Goal: Information Seeking & Learning: Learn about a topic

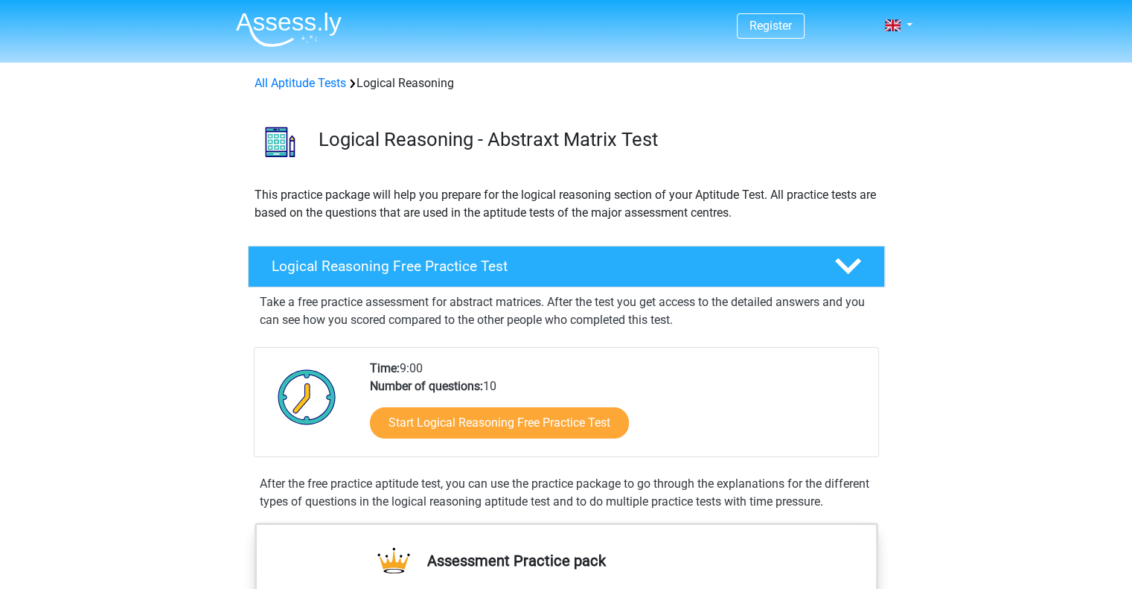
scroll to position [27, 0]
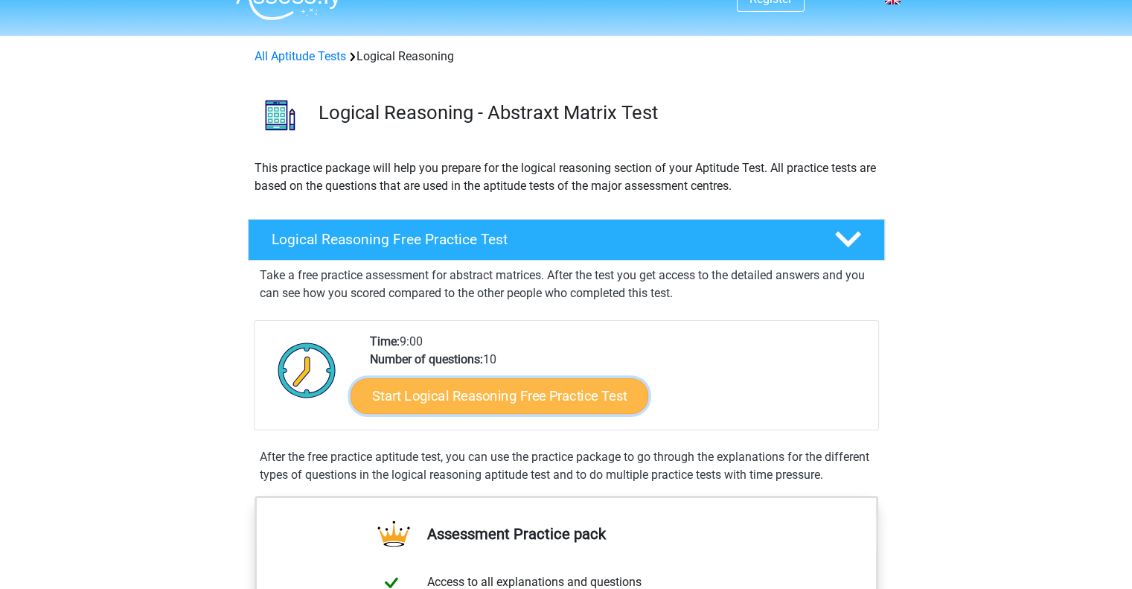
click at [519, 395] on link "Start Logical Reasoning Free Practice Test" at bounding box center [500, 395] width 298 height 36
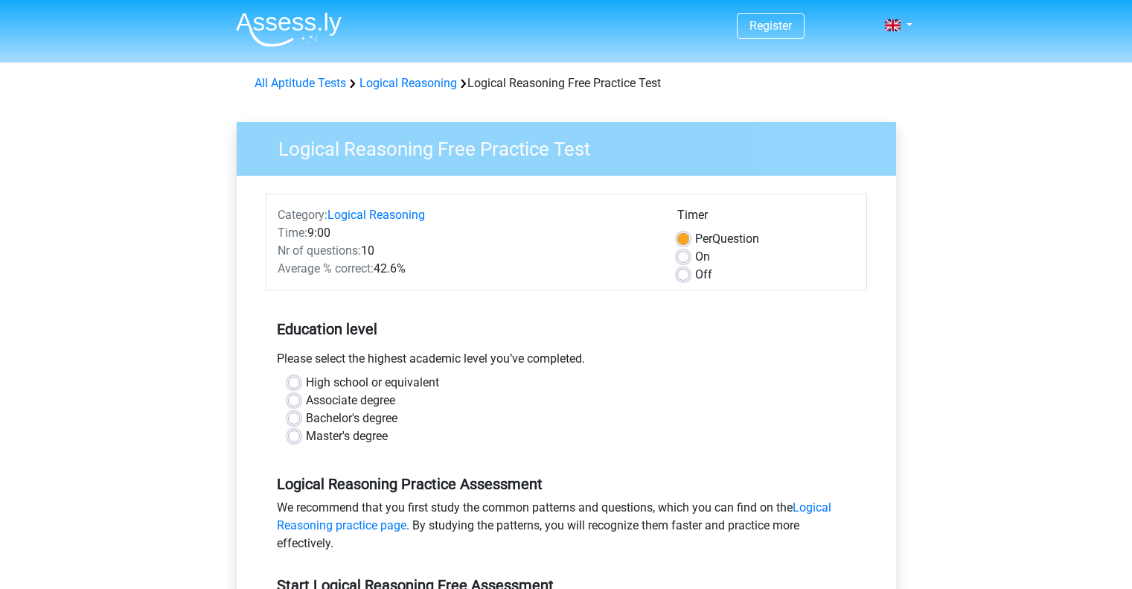
scroll to position [118, 0]
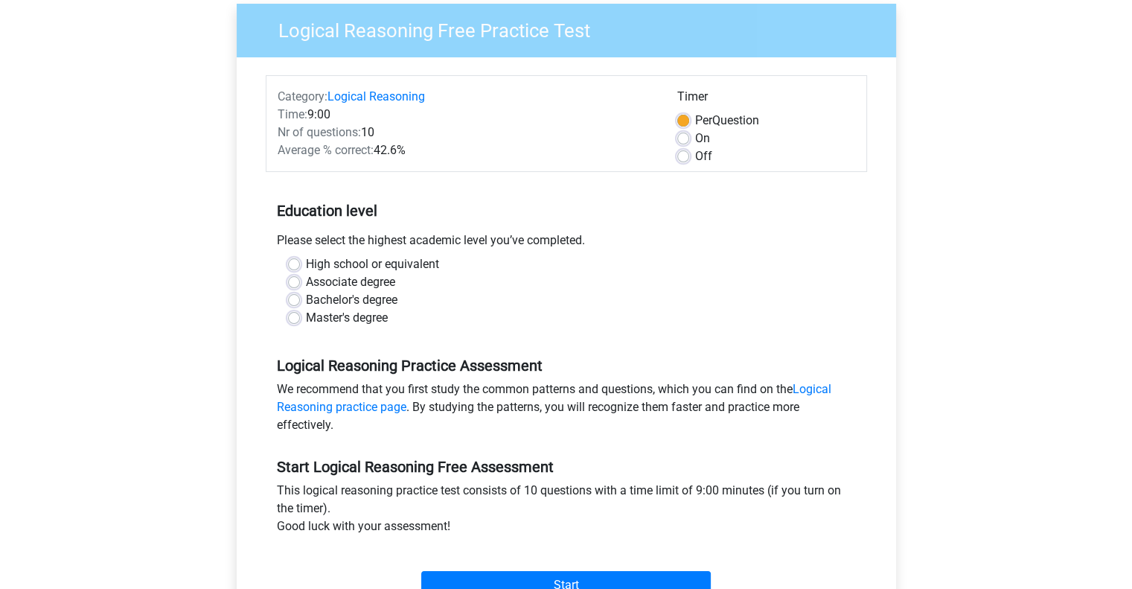
click at [327, 304] on label "Bachelor's degree" at bounding box center [352, 300] width 92 height 18
click at [300, 304] on input "Bachelor's degree" at bounding box center [294, 298] width 12 height 15
radio input "true"
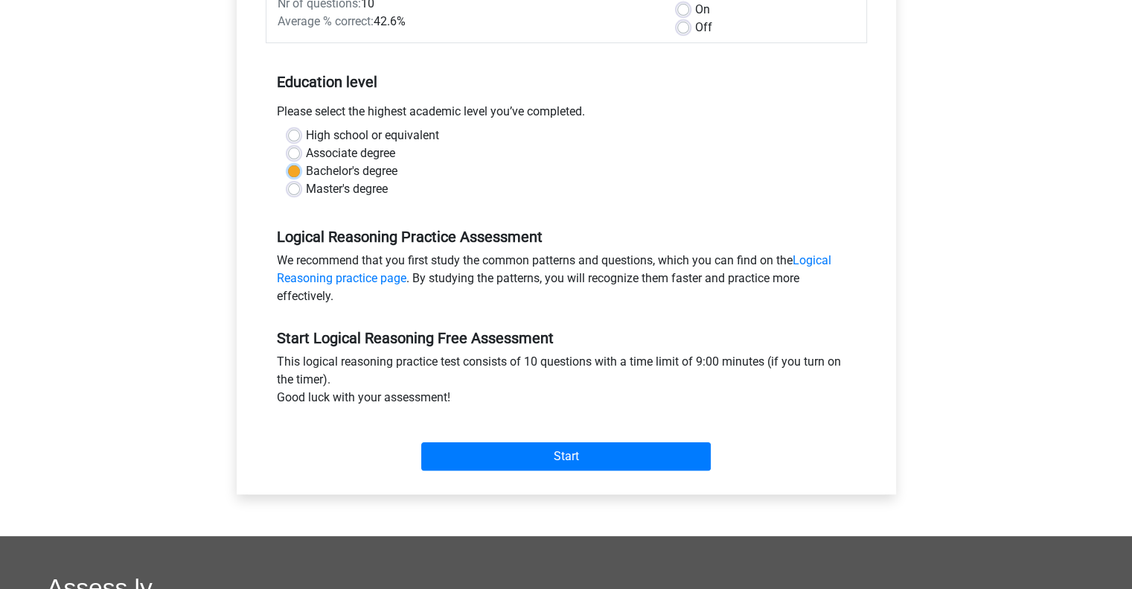
scroll to position [291, 0]
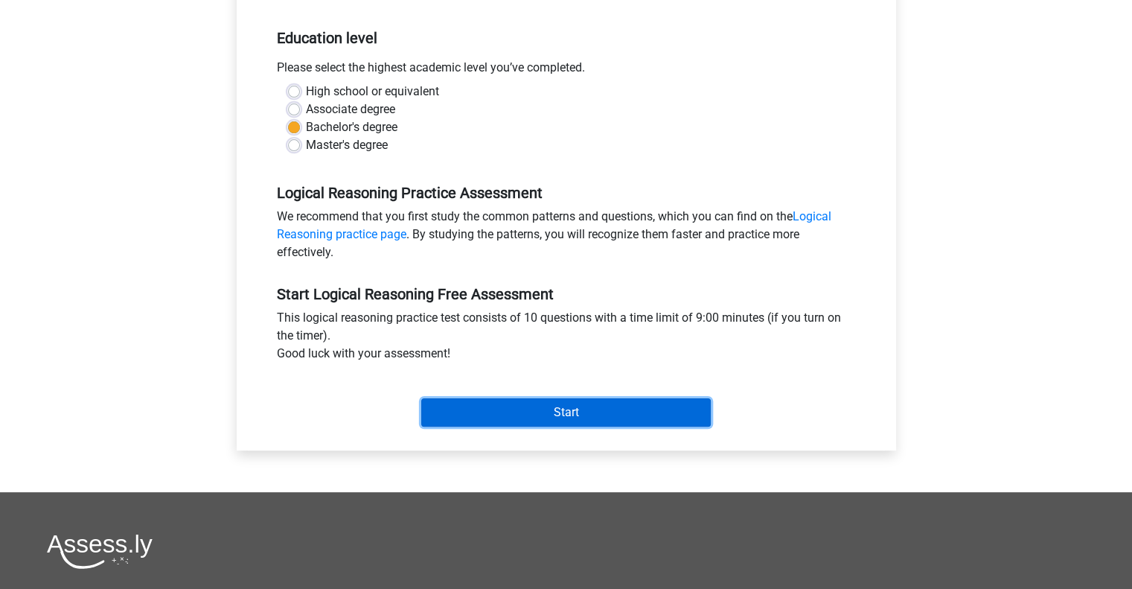
click at [528, 422] on input "Start" at bounding box center [566, 412] width 290 height 28
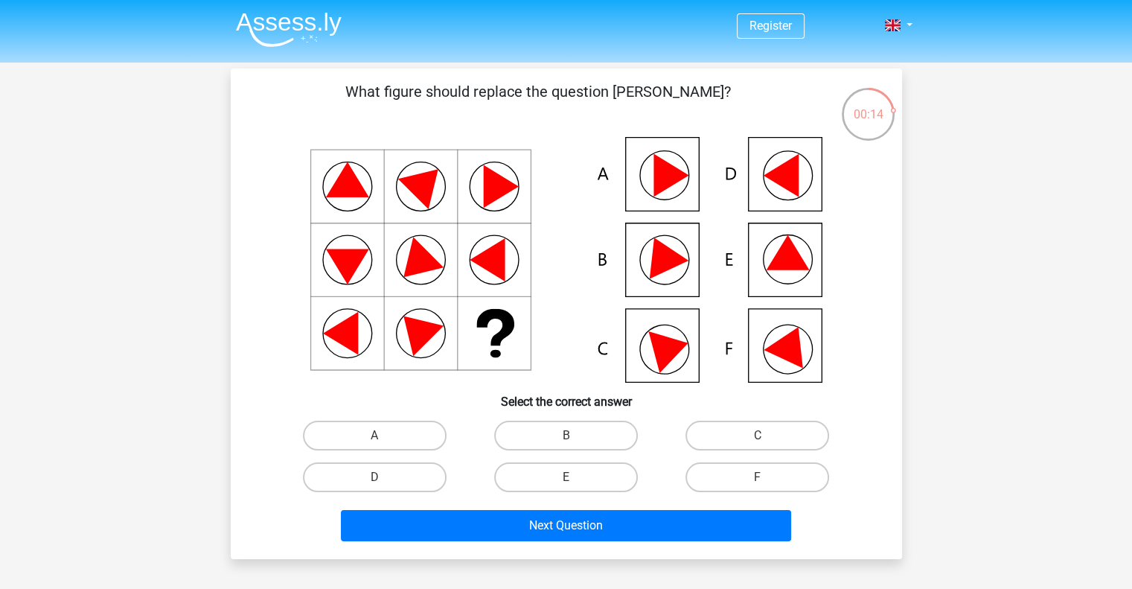
click at [777, 258] on icon at bounding box center [787, 252] width 43 height 35
click at [546, 479] on label "E" at bounding box center [566, 477] width 144 height 30
click at [566, 479] on input "E" at bounding box center [571, 482] width 10 height 10
radio input "true"
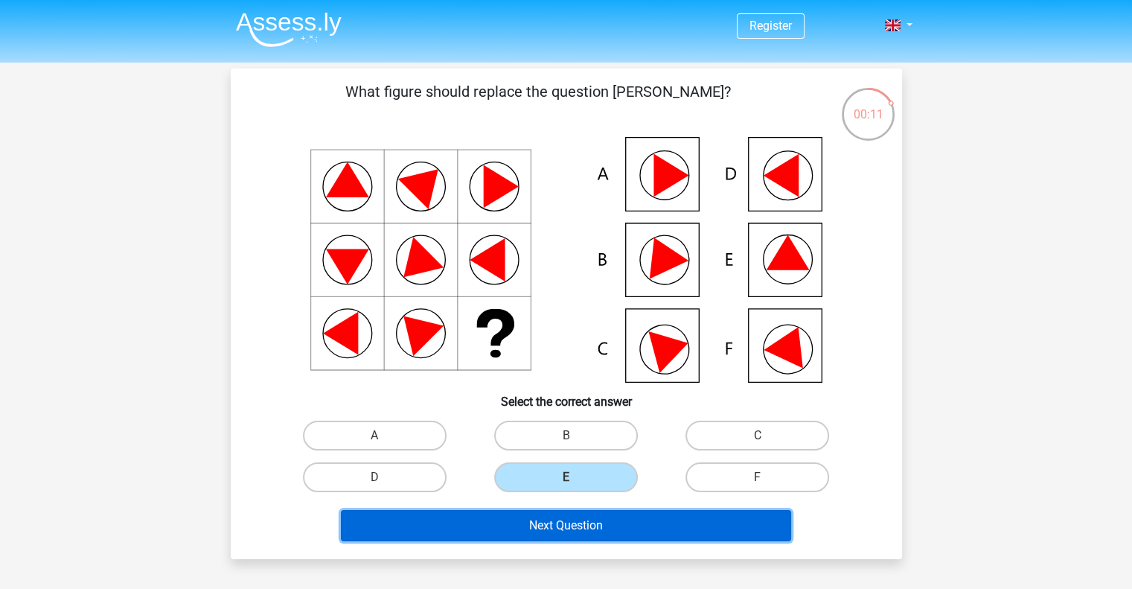
click at [551, 523] on button "Next Question" at bounding box center [566, 525] width 450 height 31
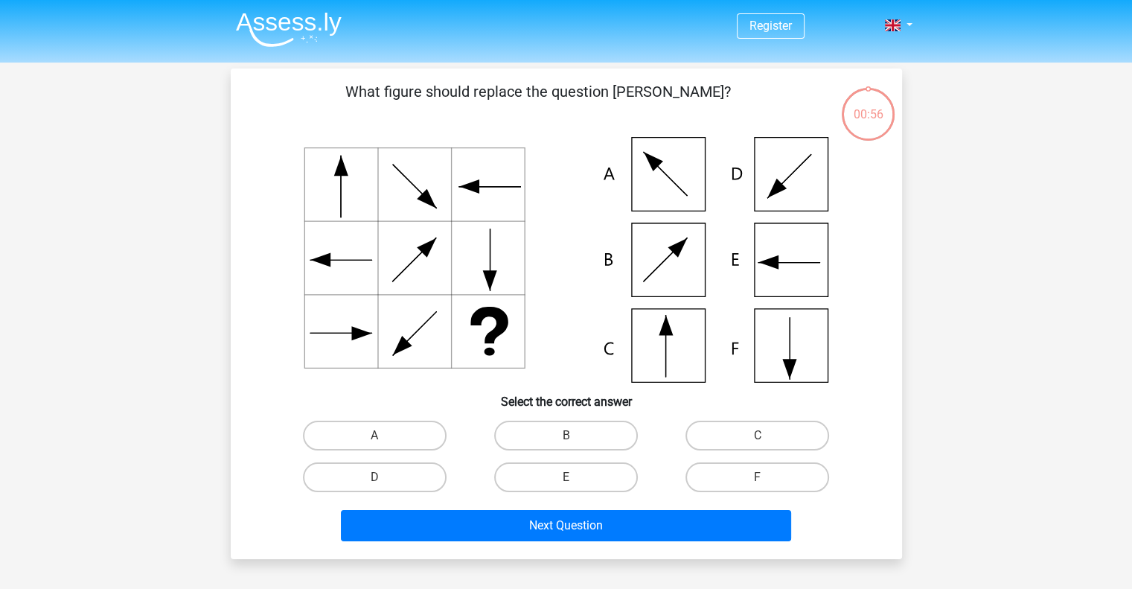
scroll to position [68, 0]
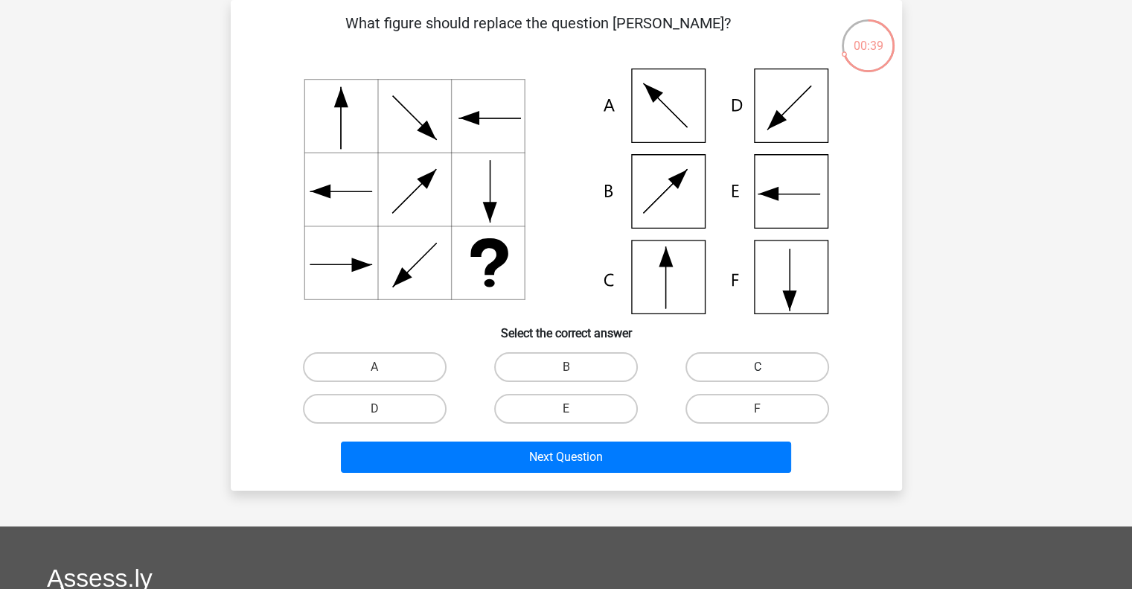
click at [730, 366] on label "C" at bounding box center [757, 367] width 144 height 30
click at [758, 367] on input "C" at bounding box center [763, 372] width 10 height 10
radio input "true"
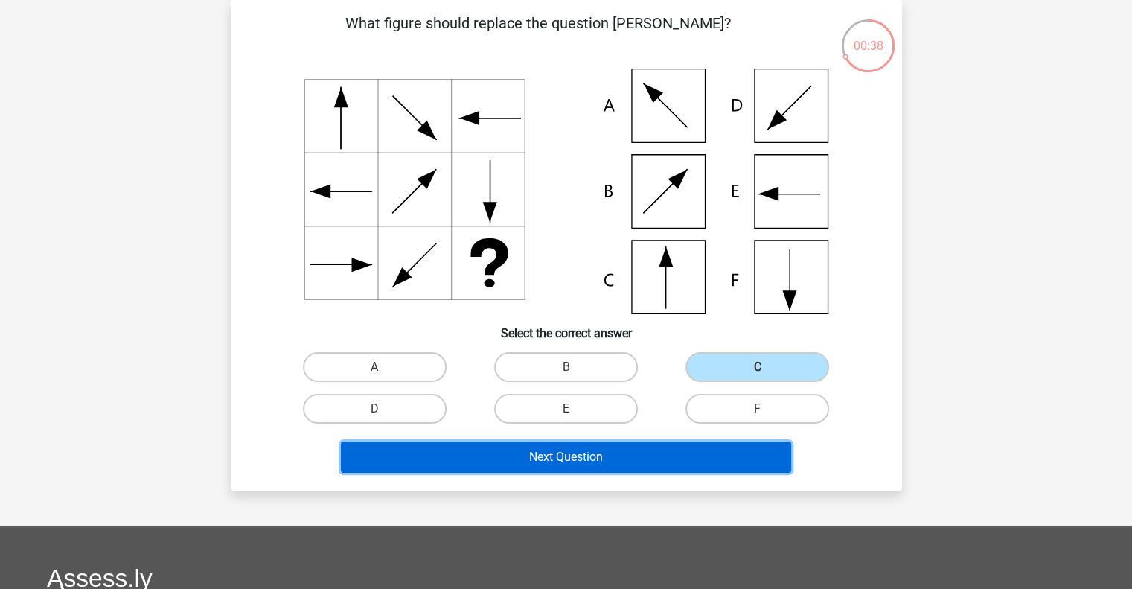
click at [555, 464] on button "Next Question" at bounding box center [566, 456] width 450 height 31
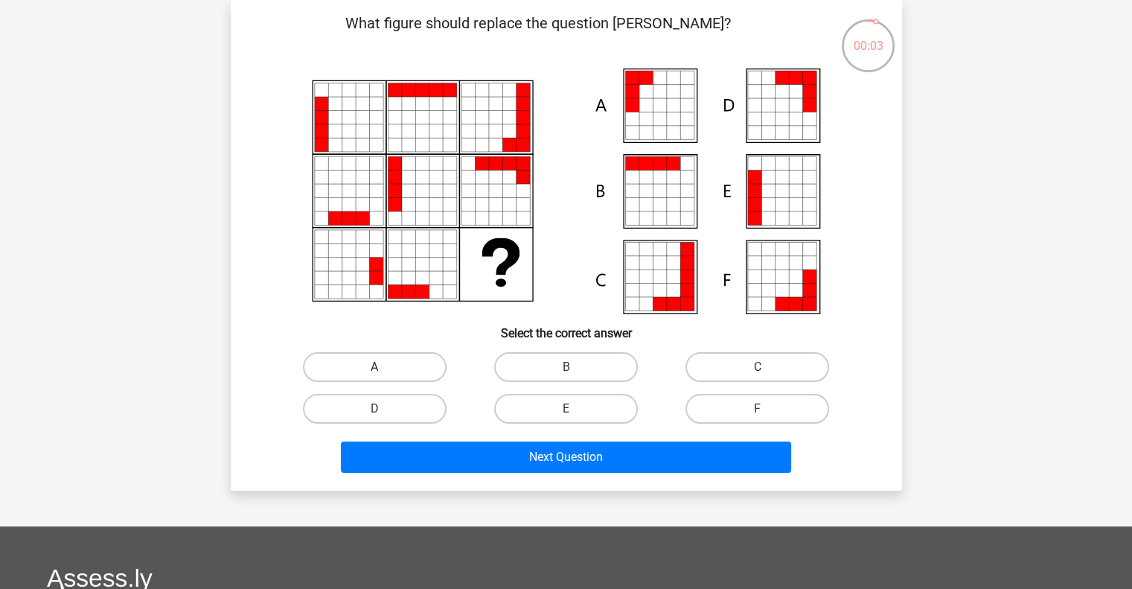
click at [414, 357] on label "A" at bounding box center [375, 367] width 144 height 30
click at [384, 367] on input "A" at bounding box center [379, 372] width 10 height 10
radio input "true"
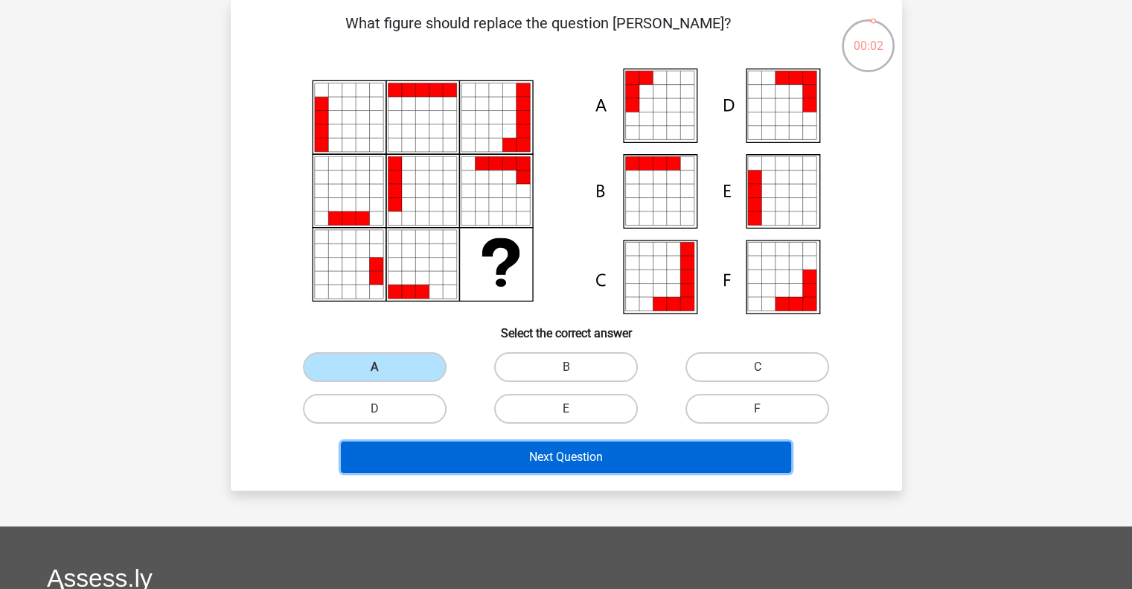
click at [514, 451] on button "Next Question" at bounding box center [566, 456] width 450 height 31
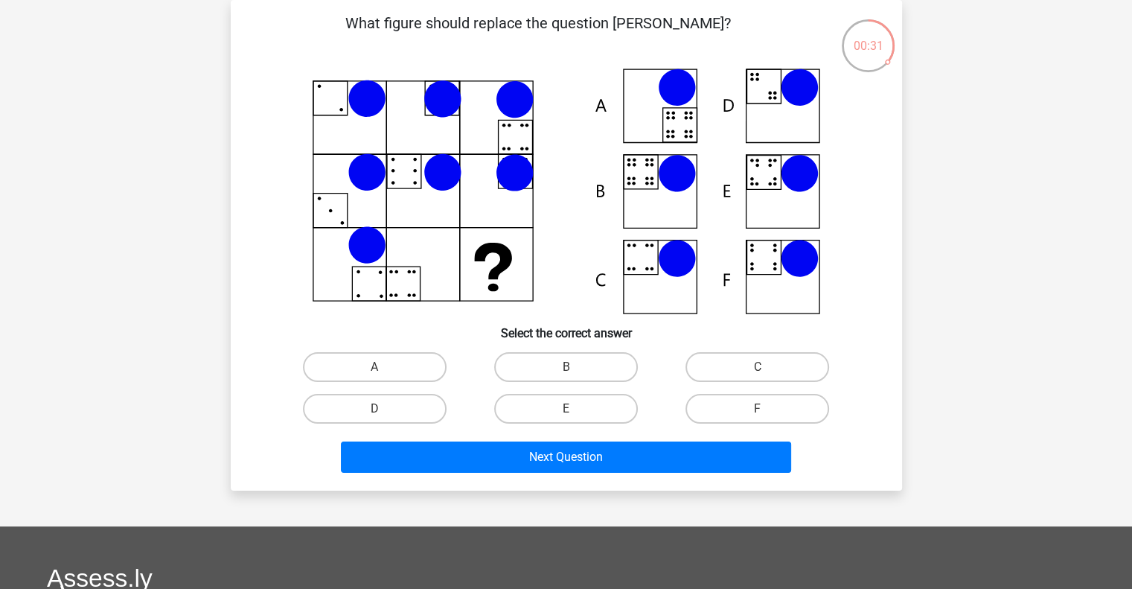
click at [670, 179] on icon at bounding box center [677, 174] width 38 height 38
click at [542, 365] on label "B" at bounding box center [566, 367] width 144 height 30
click at [566, 367] on input "B" at bounding box center [571, 372] width 10 height 10
radio input "true"
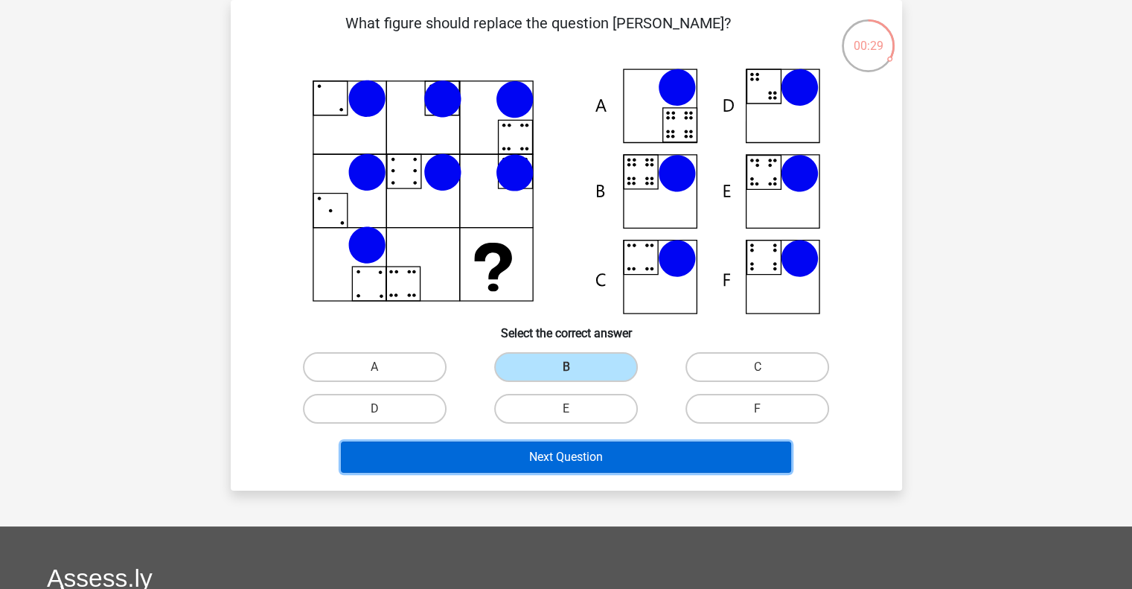
click at [594, 458] on button "Next Question" at bounding box center [566, 456] width 450 height 31
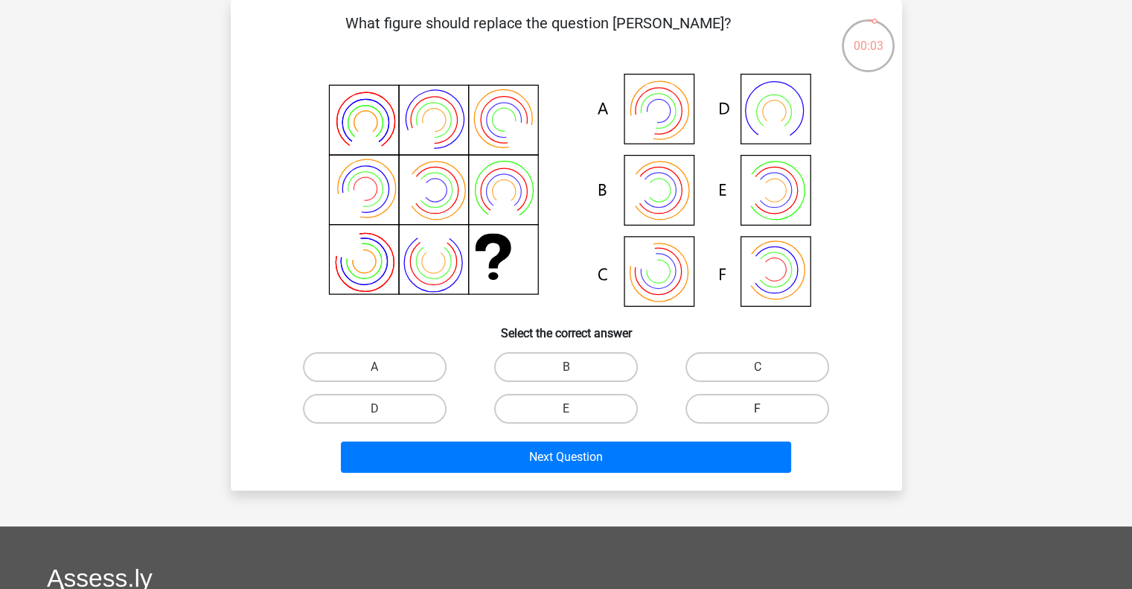
click at [744, 410] on label "F" at bounding box center [757, 409] width 144 height 30
click at [758, 410] on input "F" at bounding box center [763, 414] width 10 height 10
radio input "true"
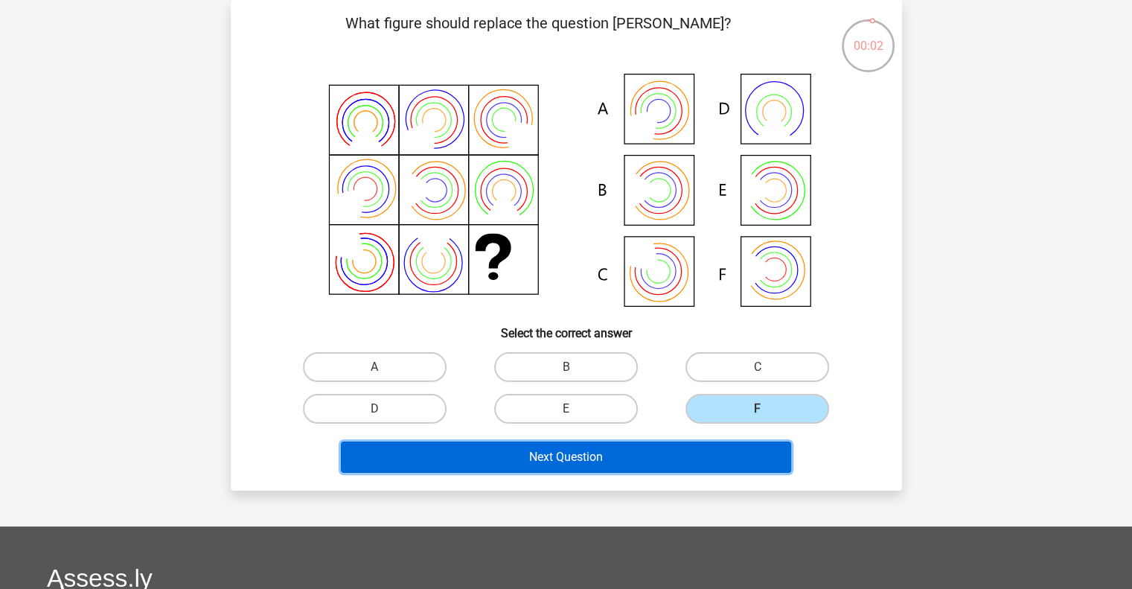
click at [715, 462] on button "Next Question" at bounding box center [566, 456] width 450 height 31
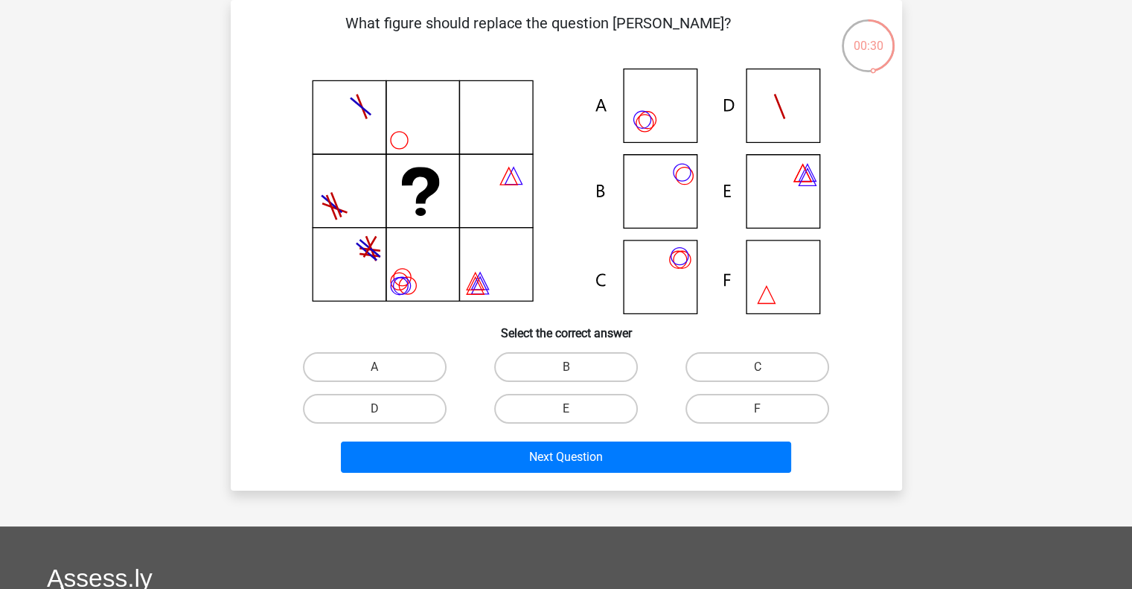
click at [653, 119] on icon at bounding box center [566, 191] width 600 height 246
click at [393, 371] on label "A" at bounding box center [375, 367] width 144 height 30
click at [384, 371] on input "A" at bounding box center [379, 372] width 10 height 10
radio input "true"
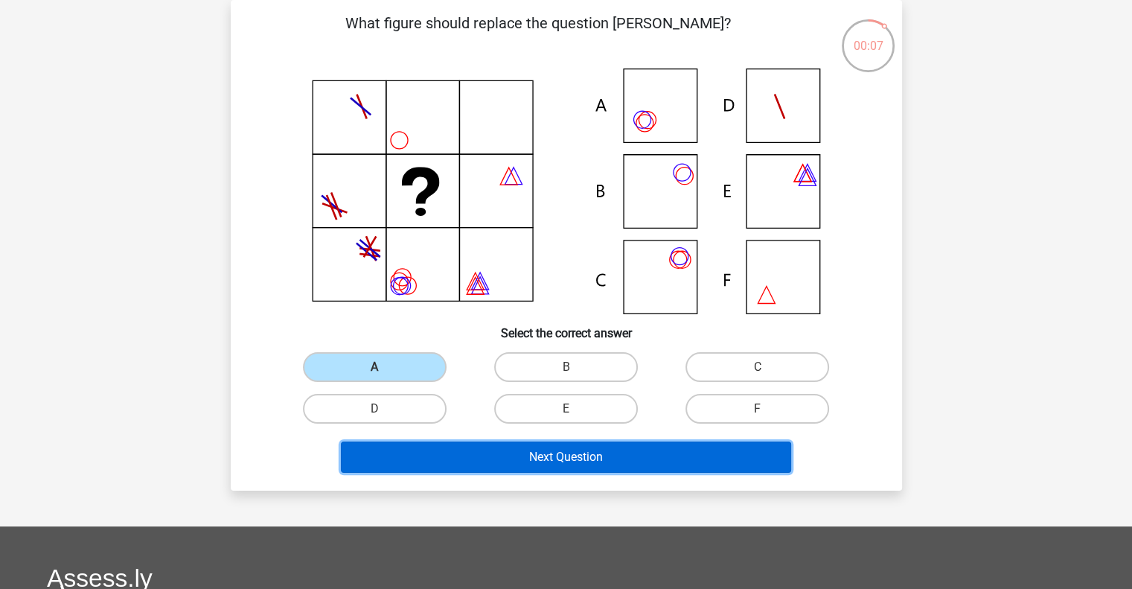
click at [508, 464] on button "Next Question" at bounding box center [566, 456] width 450 height 31
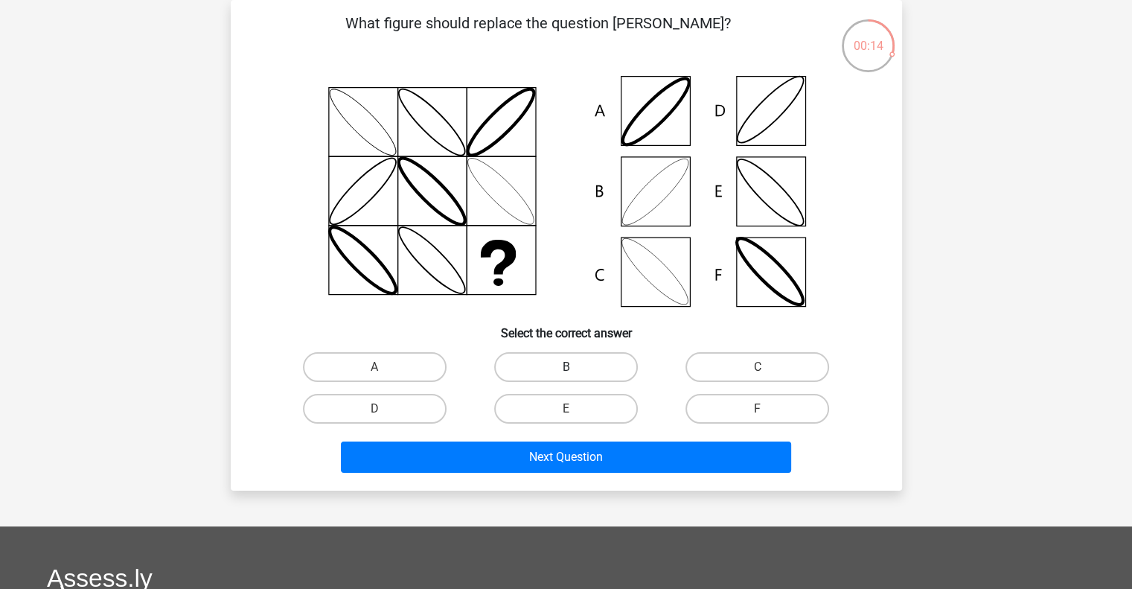
click at [539, 377] on label "B" at bounding box center [566, 367] width 144 height 30
click at [566, 377] on input "B" at bounding box center [571, 372] width 10 height 10
radio input "true"
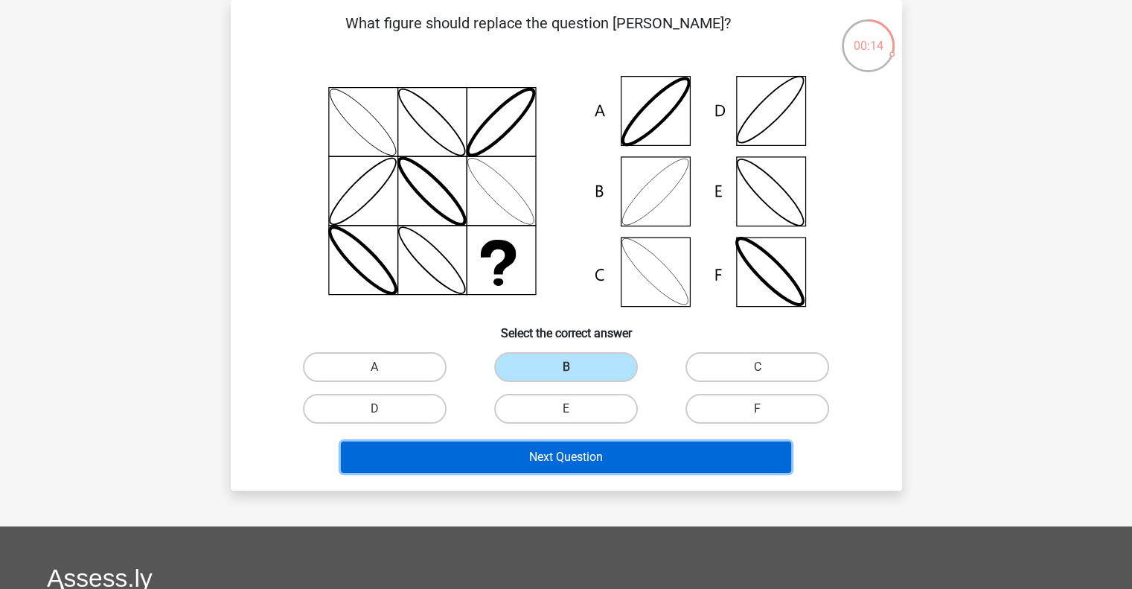
click at [572, 443] on button "Next Question" at bounding box center [566, 456] width 450 height 31
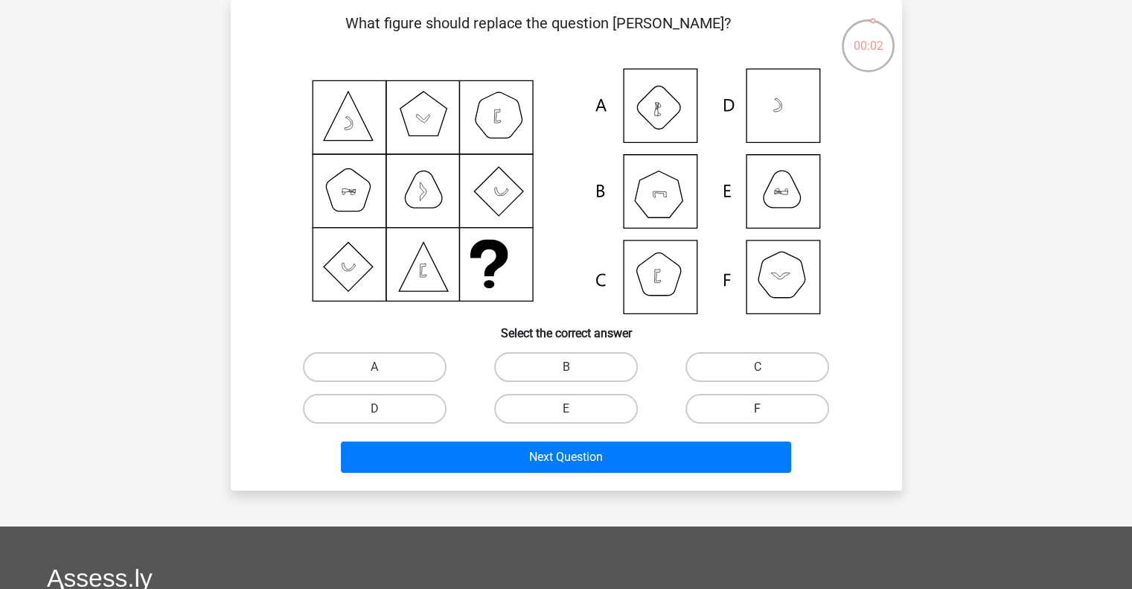
click at [733, 397] on label "F" at bounding box center [757, 409] width 144 height 30
click at [758, 409] on input "F" at bounding box center [763, 414] width 10 height 10
radio input "true"
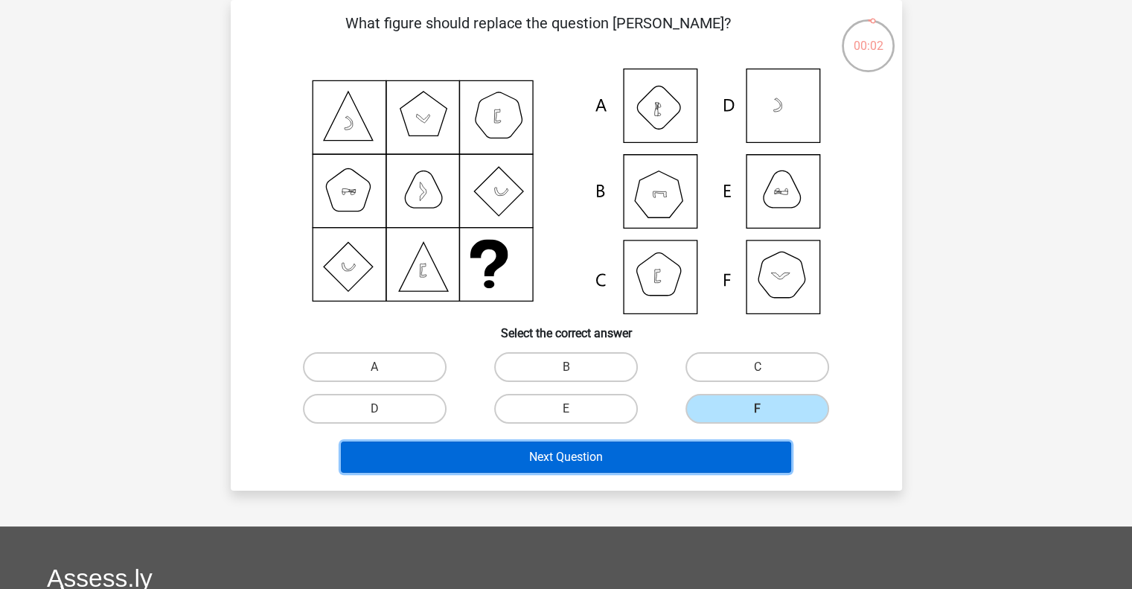
click at [729, 455] on button "Next Question" at bounding box center [566, 456] width 450 height 31
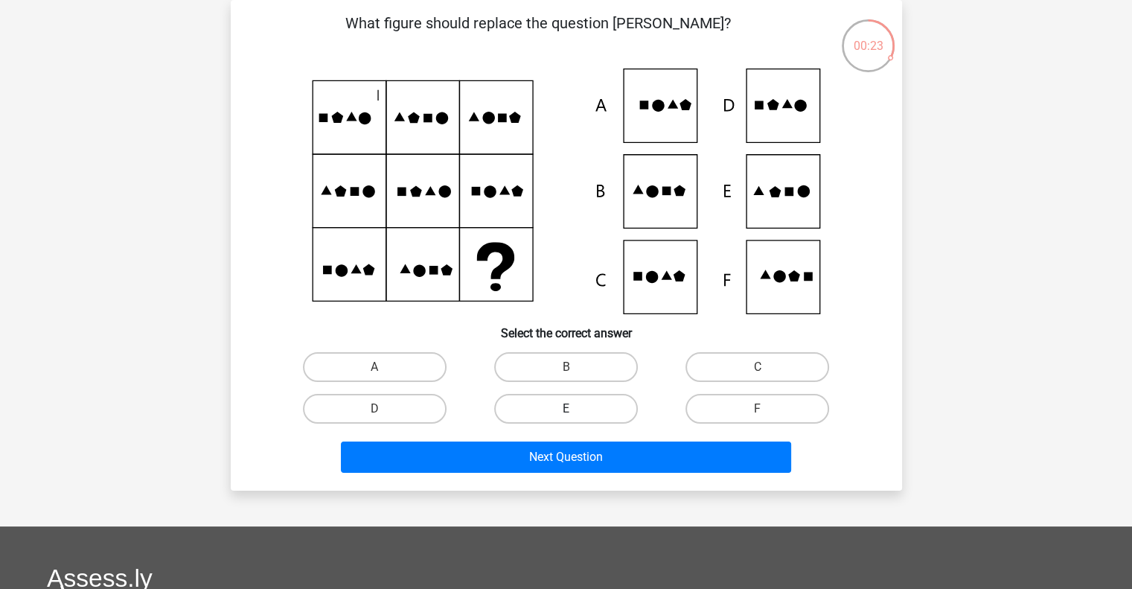
click at [592, 409] on label "E" at bounding box center [566, 409] width 144 height 30
click at [575, 409] on input "E" at bounding box center [571, 414] width 10 height 10
radio input "true"
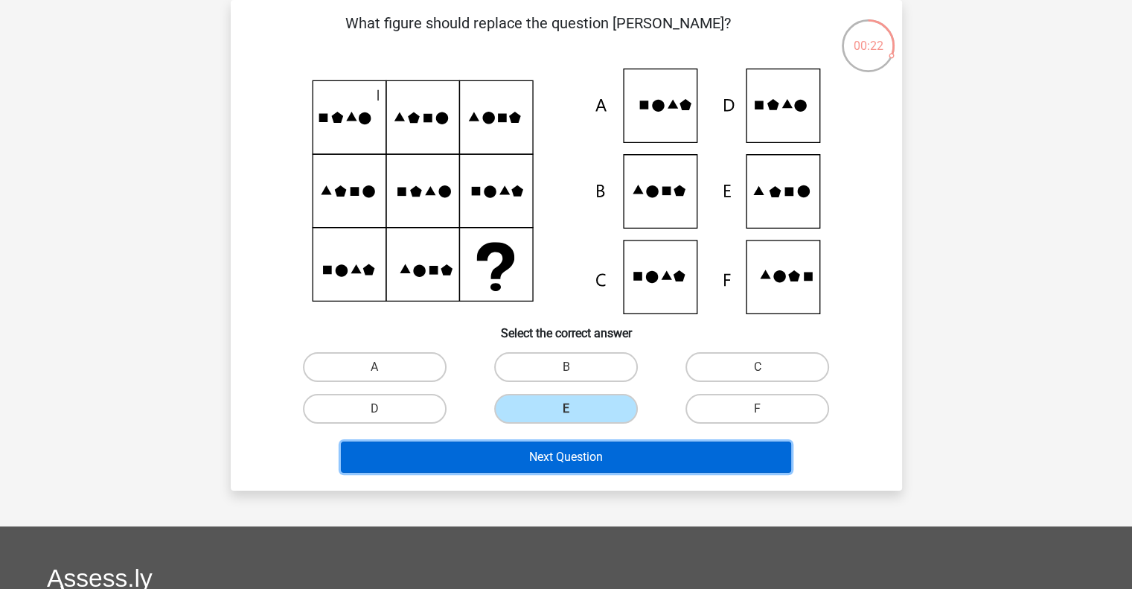
click at [592, 451] on button "Next Question" at bounding box center [566, 456] width 450 height 31
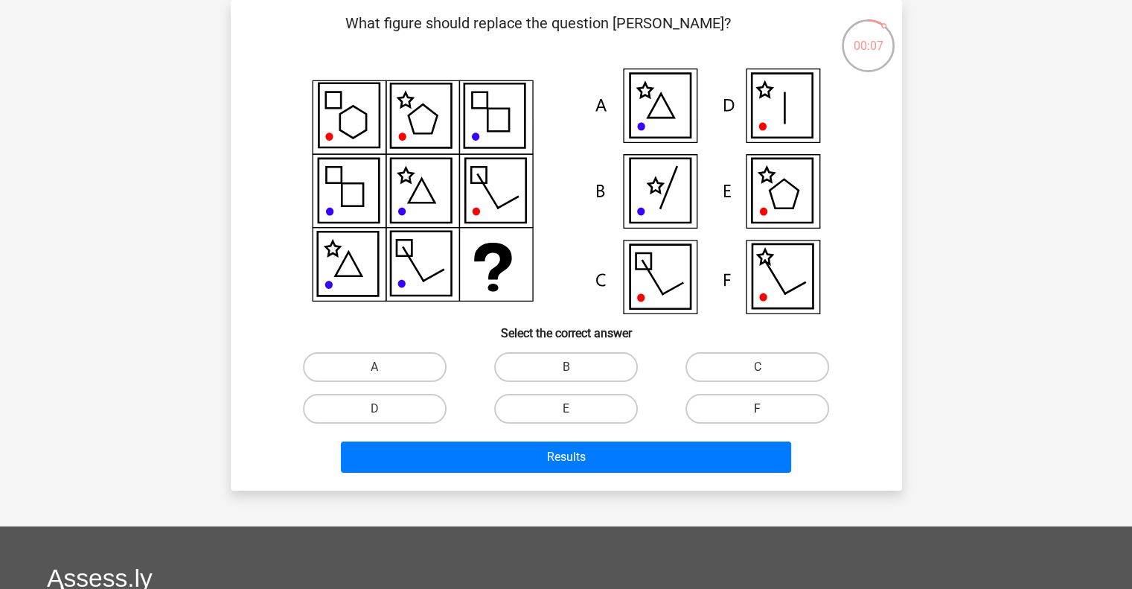
click at [749, 403] on label "F" at bounding box center [757, 409] width 144 height 30
click at [758, 409] on input "F" at bounding box center [763, 414] width 10 height 10
radio input "true"
click at [750, 368] on label "C" at bounding box center [757, 367] width 144 height 30
click at [758, 368] on input "C" at bounding box center [763, 372] width 10 height 10
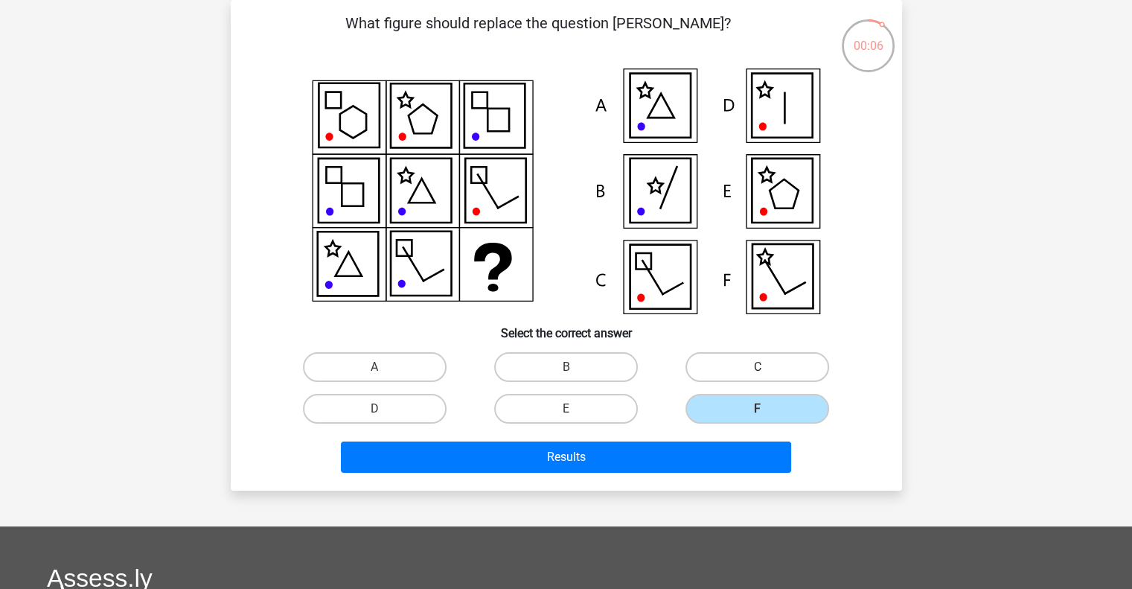
radio input "true"
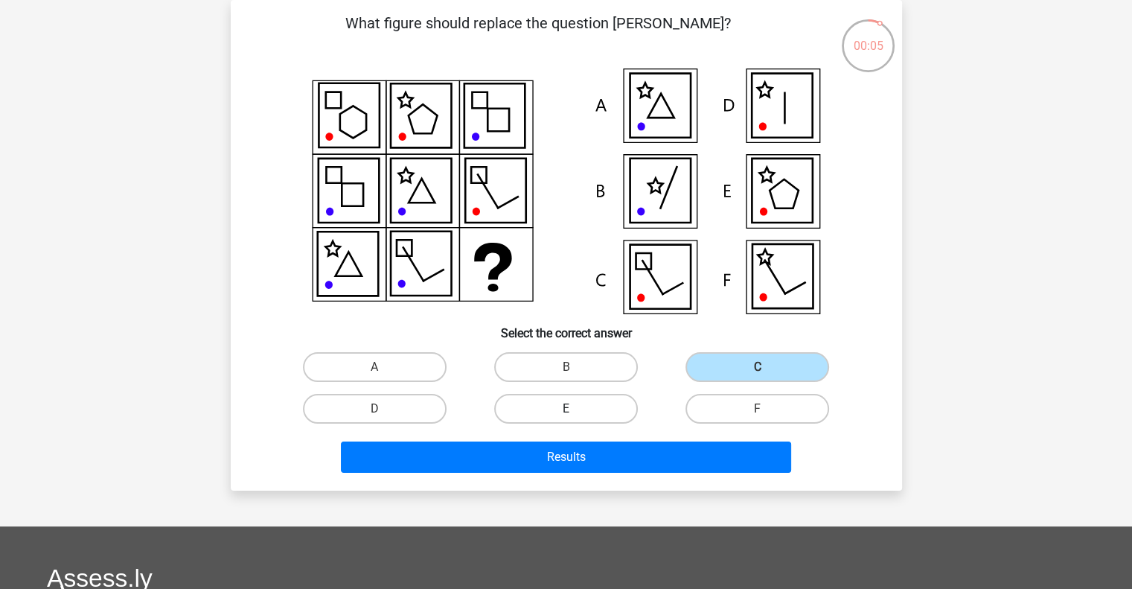
click at [606, 410] on label "E" at bounding box center [566, 409] width 144 height 30
click at [575, 410] on input "E" at bounding box center [571, 414] width 10 height 10
radio input "true"
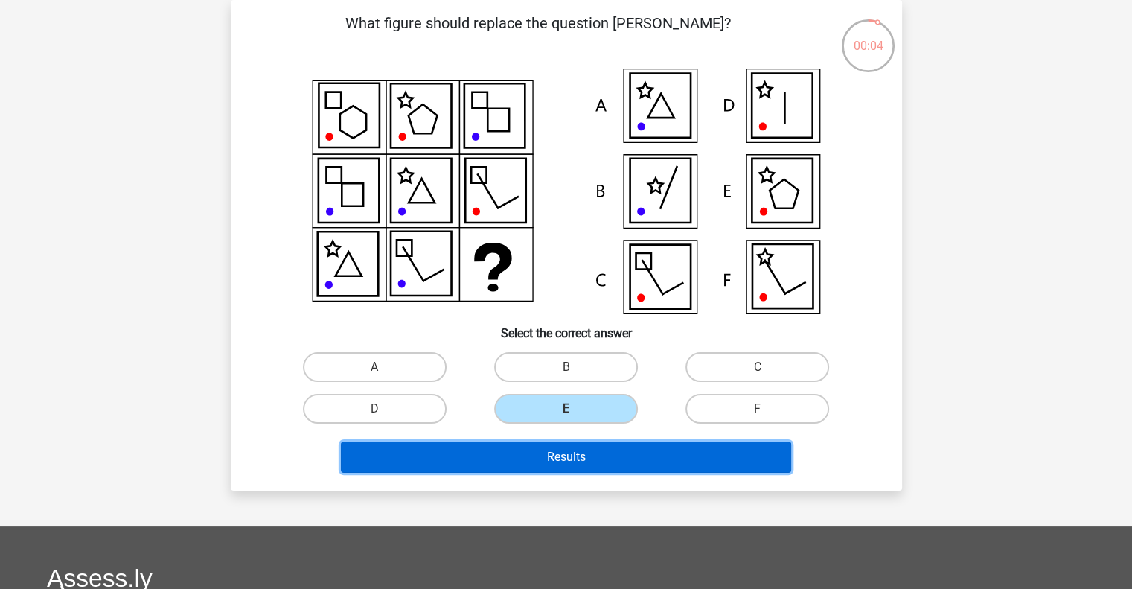
click at [598, 443] on button "Results" at bounding box center [566, 456] width 450 height 31
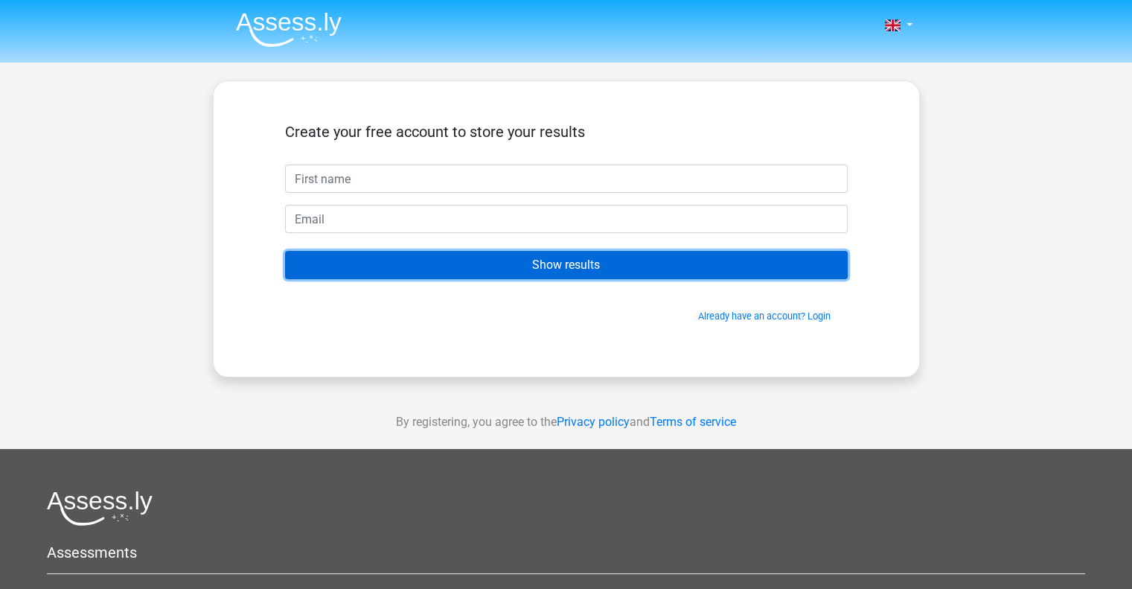
click at [519, 272] on input "Show results" at bounding box center [566, 265] width 563 height 28
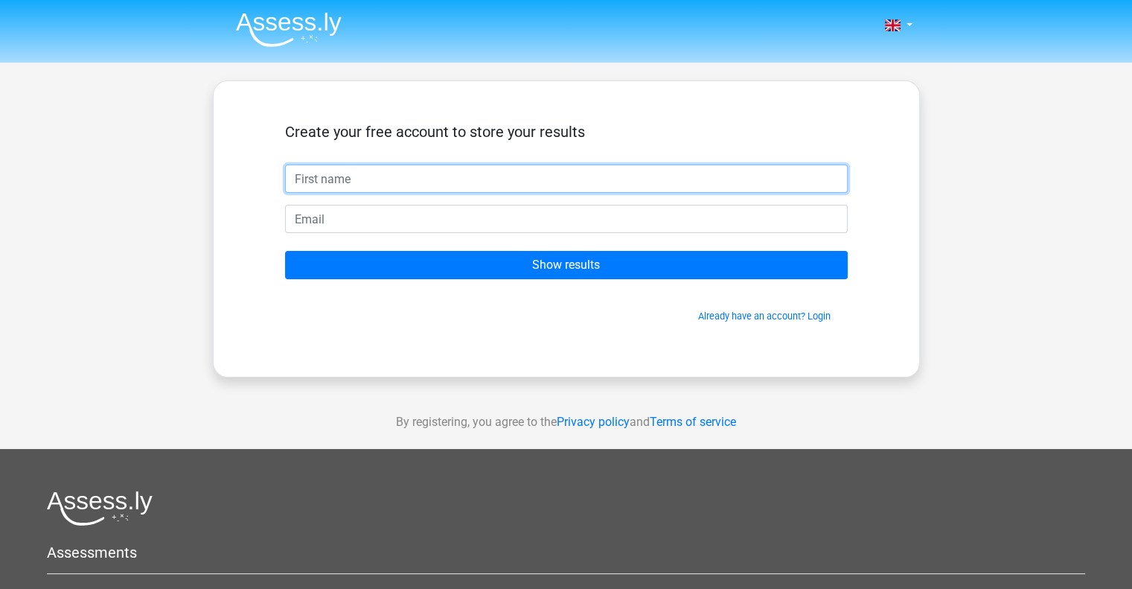
click at [338, 170] on input "text" at bounding box center [566, 178] width 563 height 28
type input "Sam"
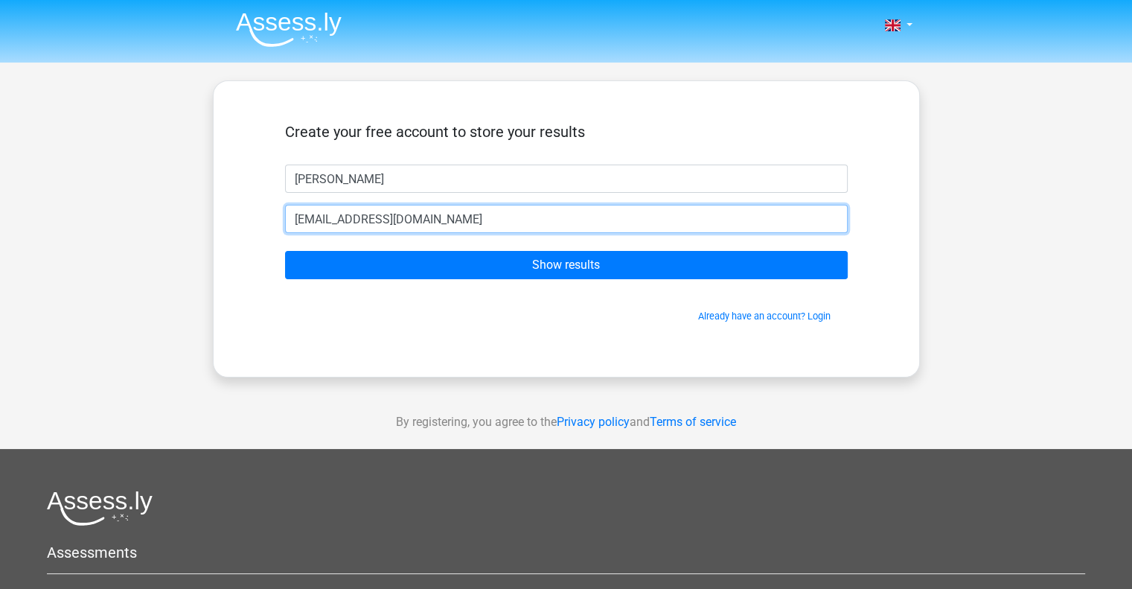
type input "yyuuikl@outlook.com"
click at [285, 251] on input "Show results" at bounding box center [566, 265] width 563 height 28
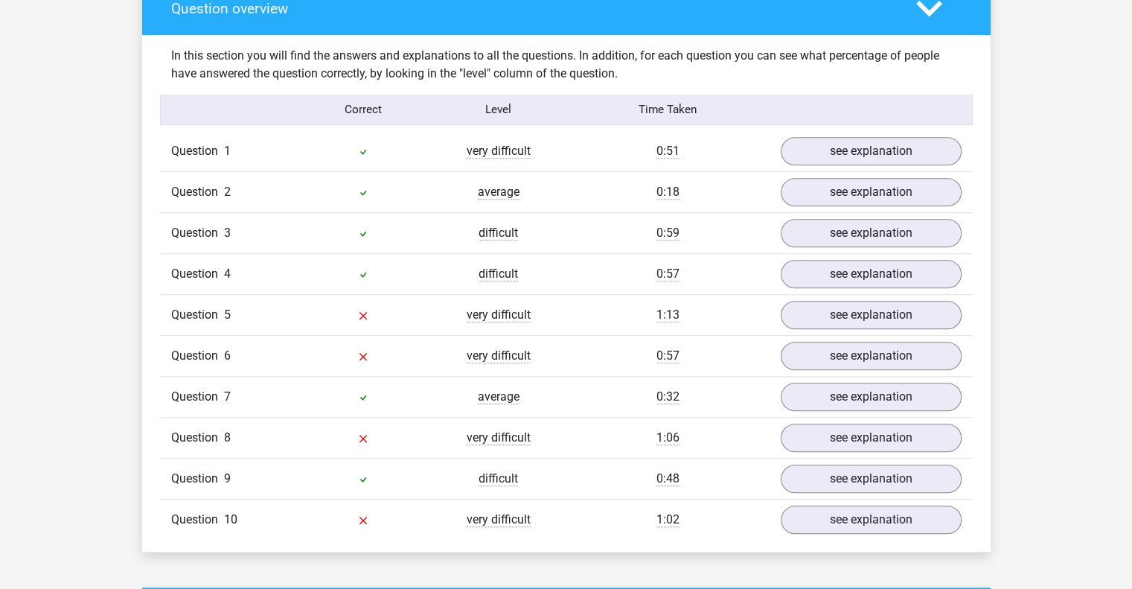
scroll to position [1121, 0]
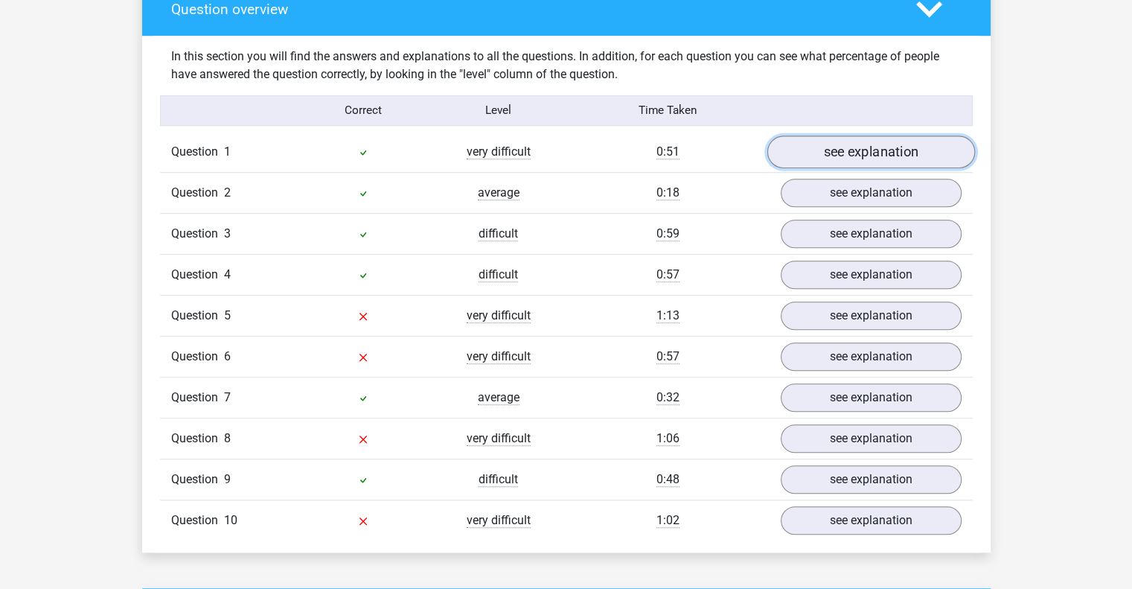
click at [855, 159] on link "see explanation" at bounding box center [871, 151] width 208 height 33
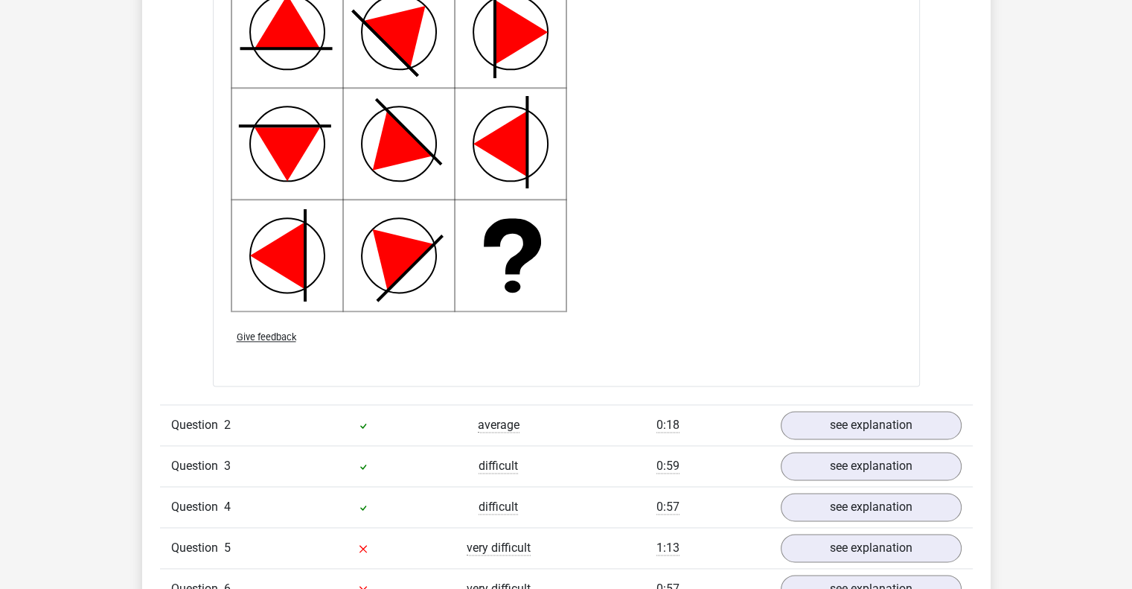
scroll to position [2081, 0]
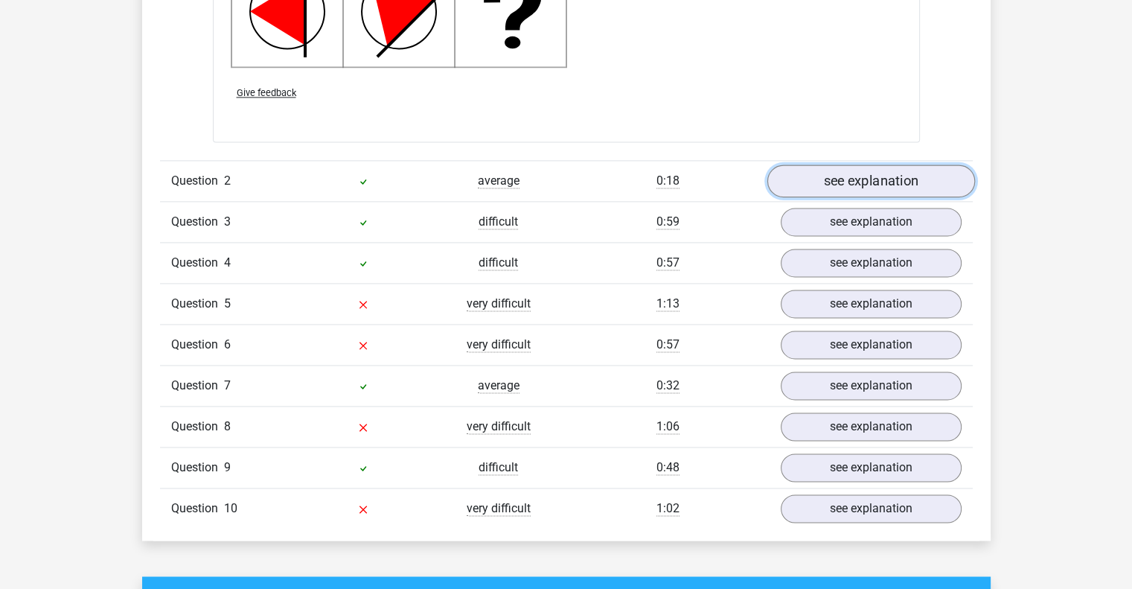
click at [837, 182] on link "see explanation" at bounding box center [871, 181] width 208 height 33
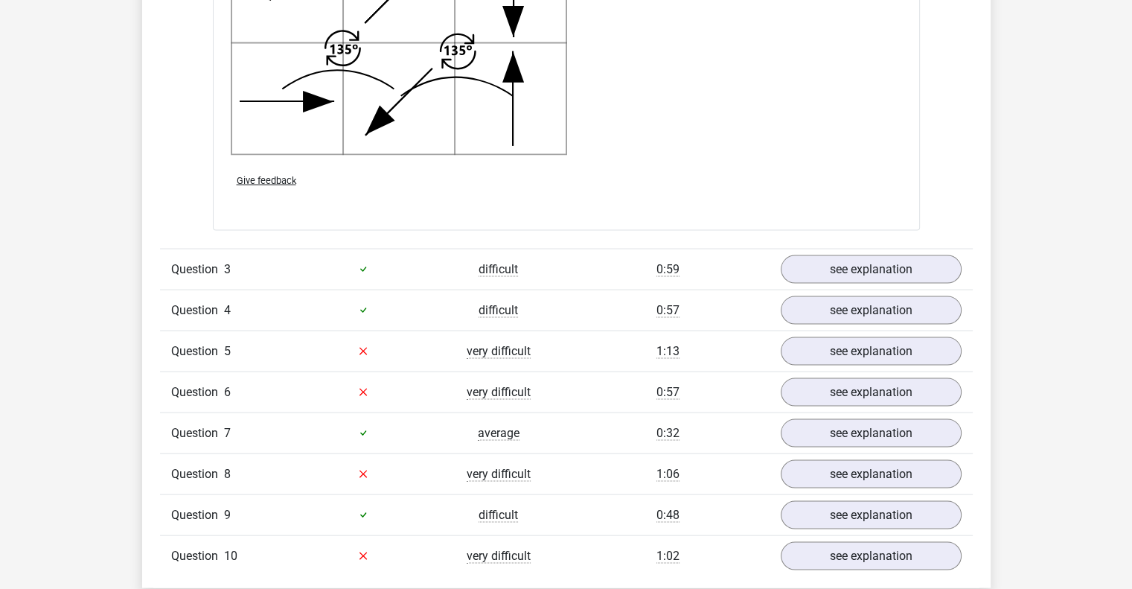
scroll to position [3060, 0]
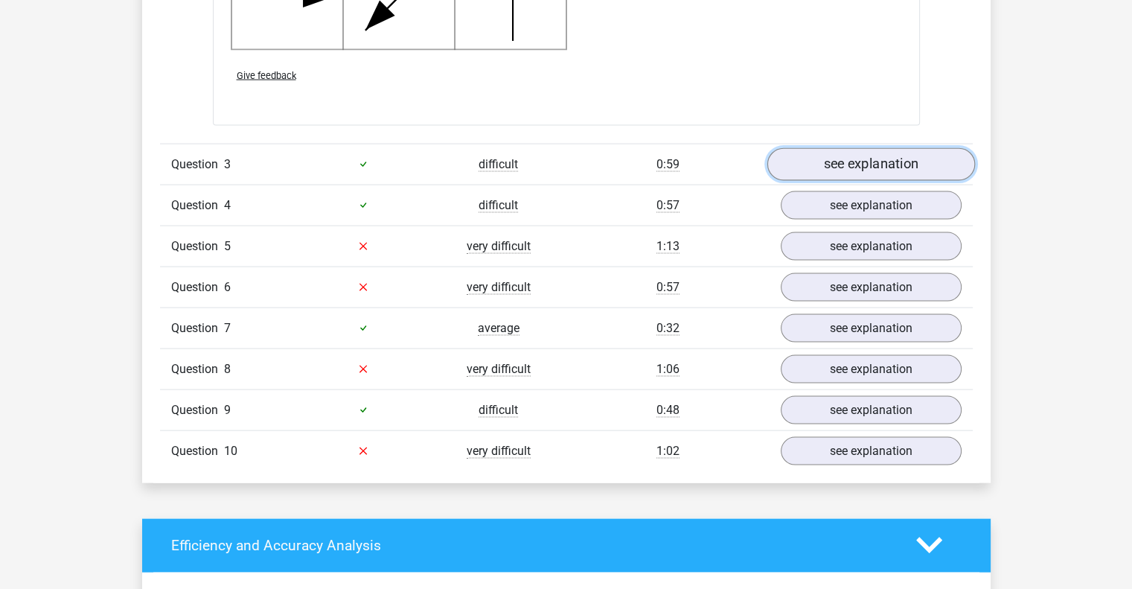
click at [828, 169] on link "see explanation" at bounding box center [871, 164] width 208 height 33
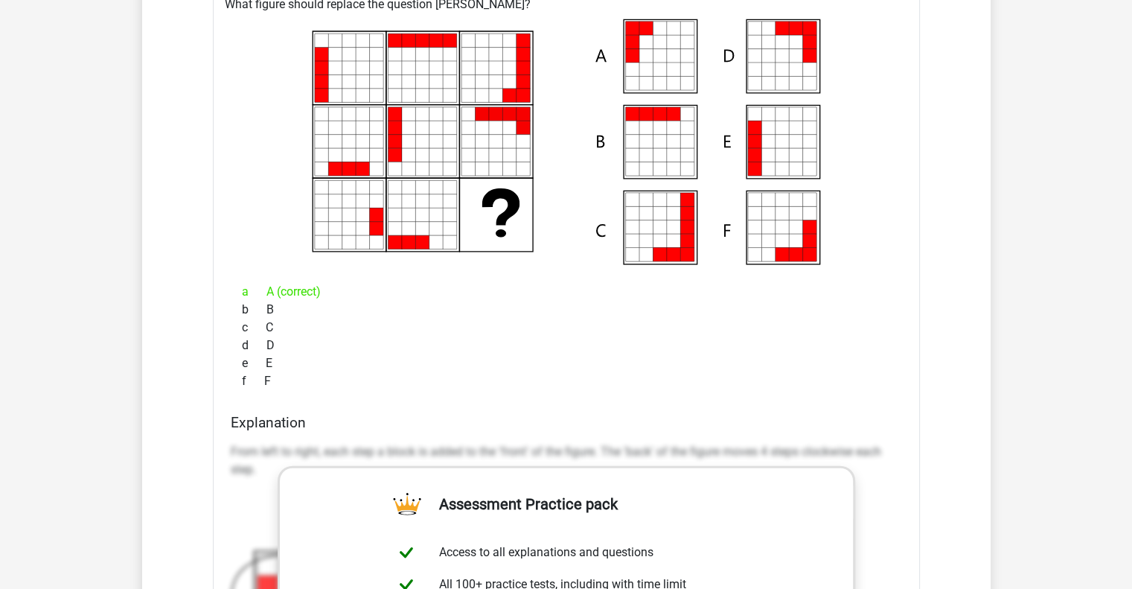
scroll to position [3263, 0]
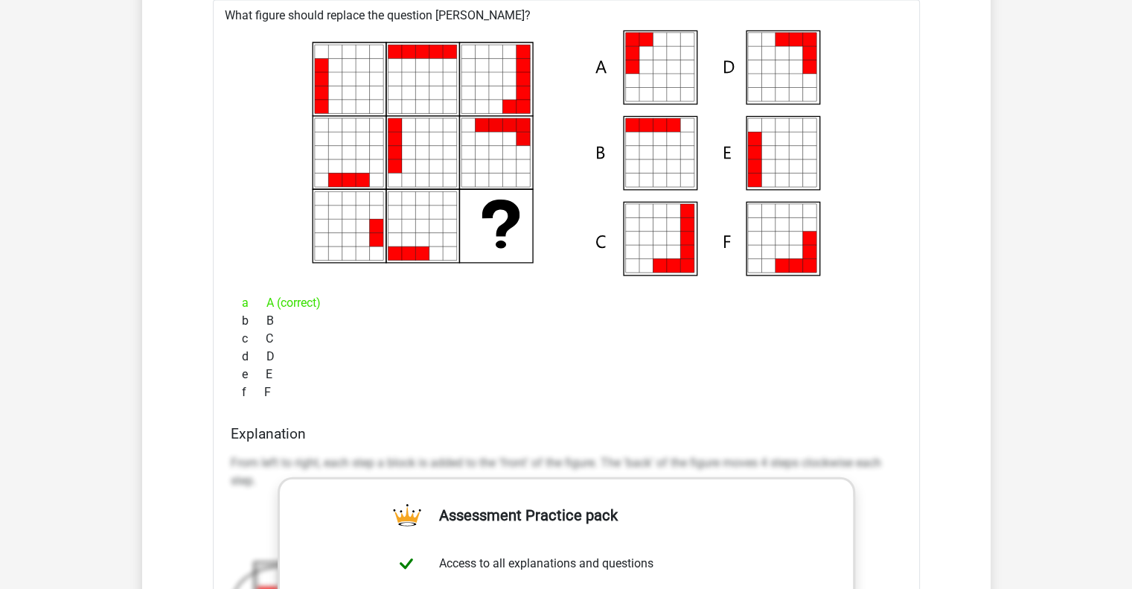
click at [483, 304] on div "a A (correct)" at bounding box center [566, 303] width 671 height 18
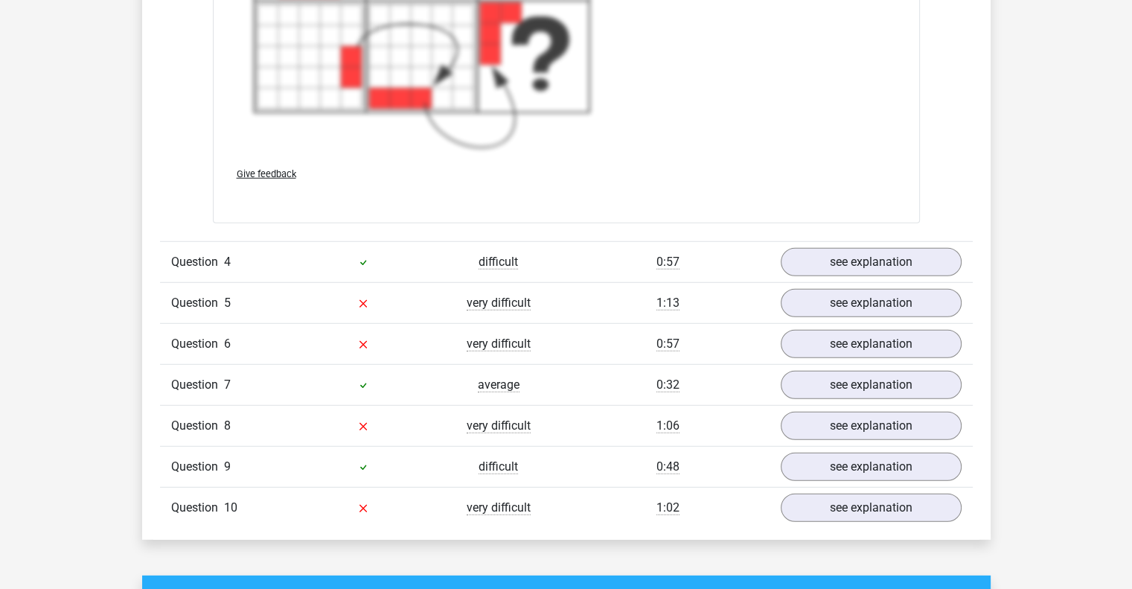
scroll to position [4171, 0]
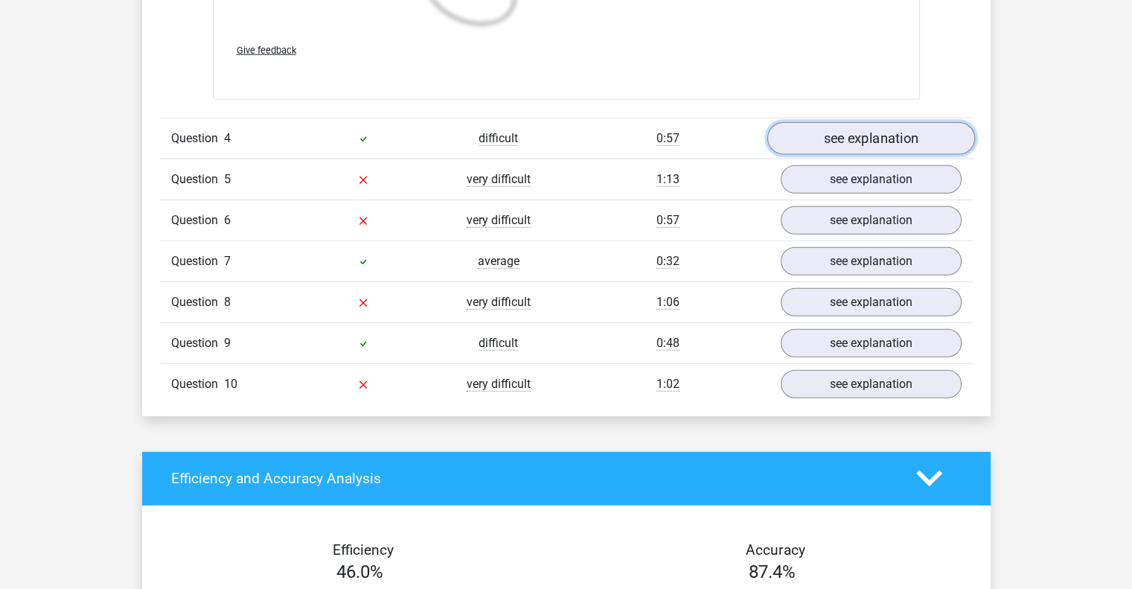
click at [881, 128] on link "see explanation" at bounding box center [871, 138] width 208 height 33
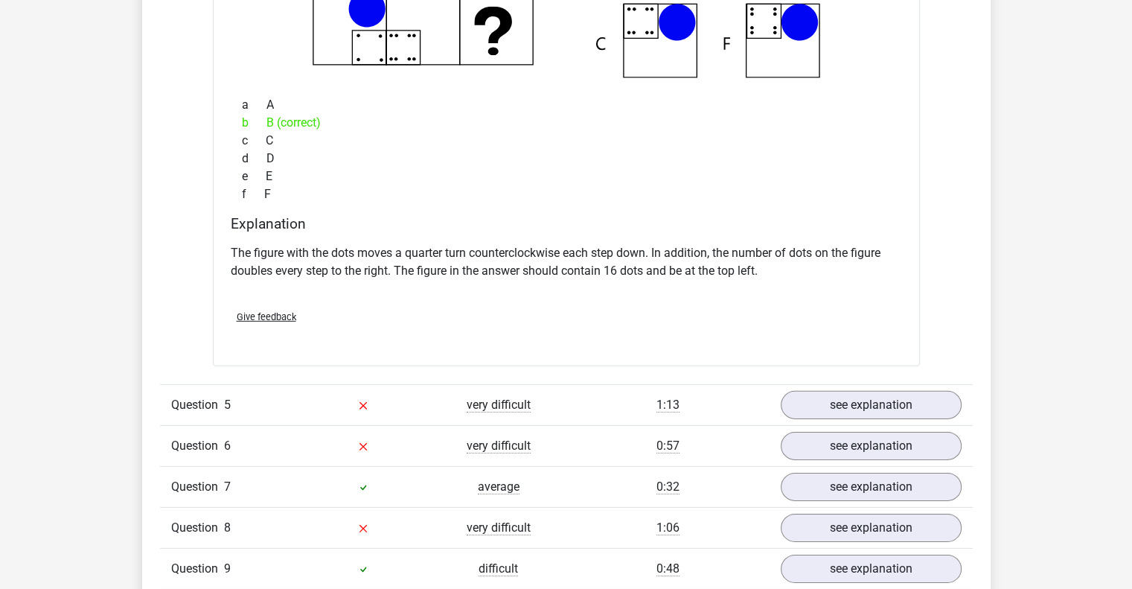
scroll to position [4570, 0]
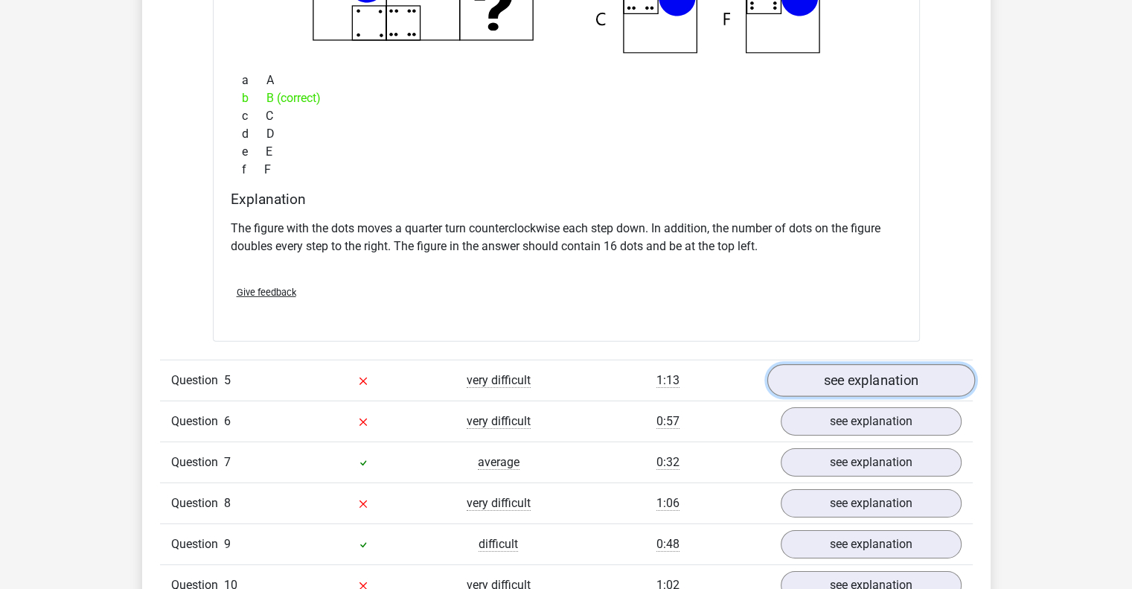
click at [857, 383] on link "see explanation" at bounding box center [871, 380] width 208 height 33
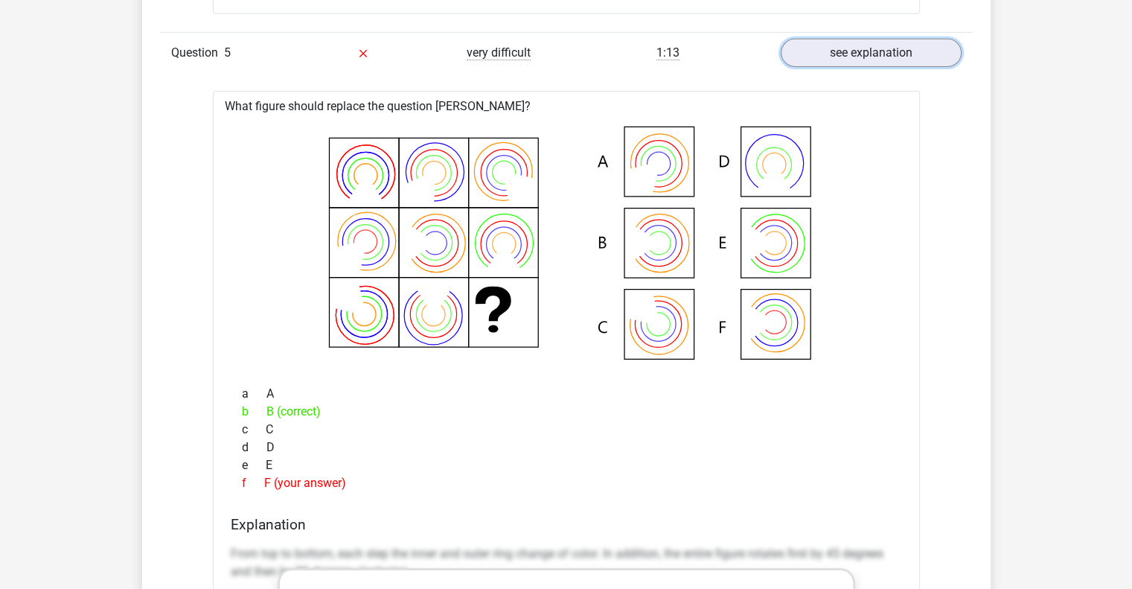
scroll to position [4897, 0]
click at [666, 243] on icon at bounding box center [566, 245] width 659 height 246
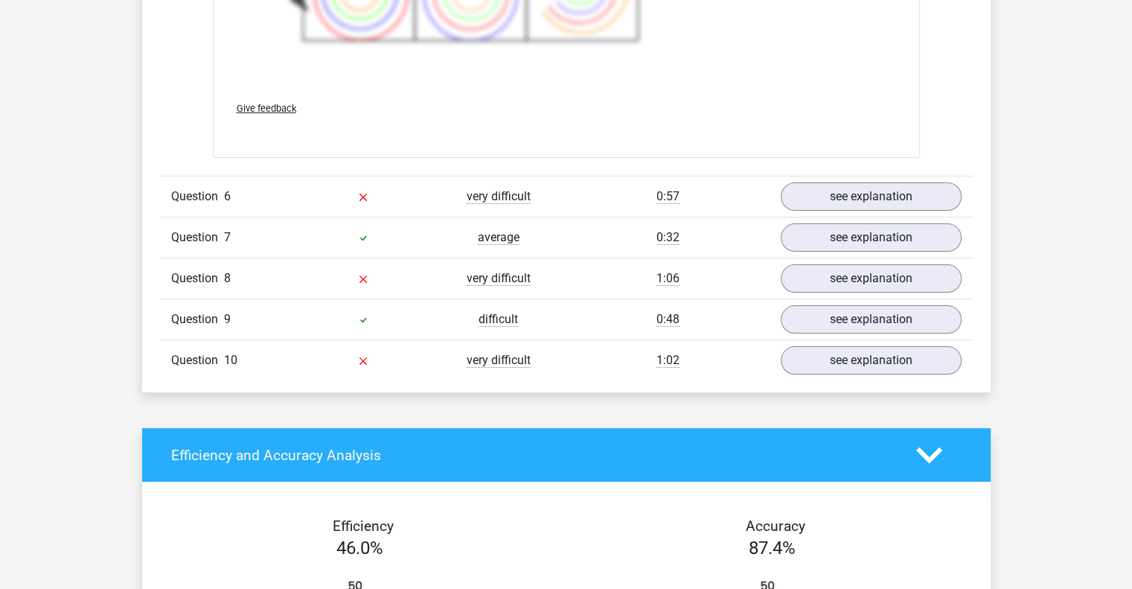
scroll to position [5795, 0]
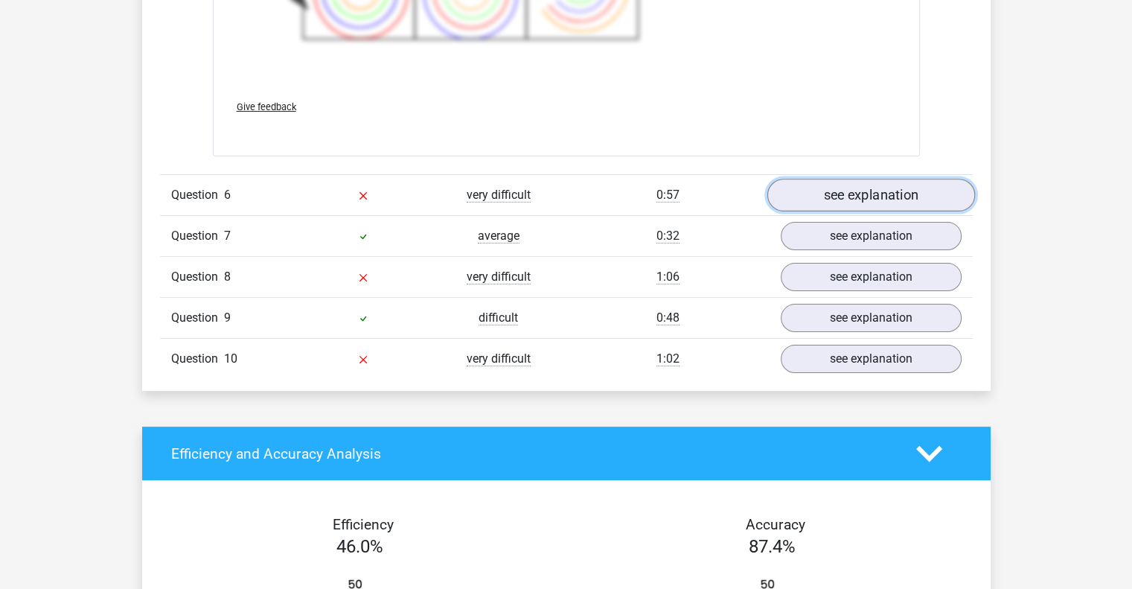
click at [852, 194] on link "see explanation" at bounding box center [871, 195] width 208 height 33
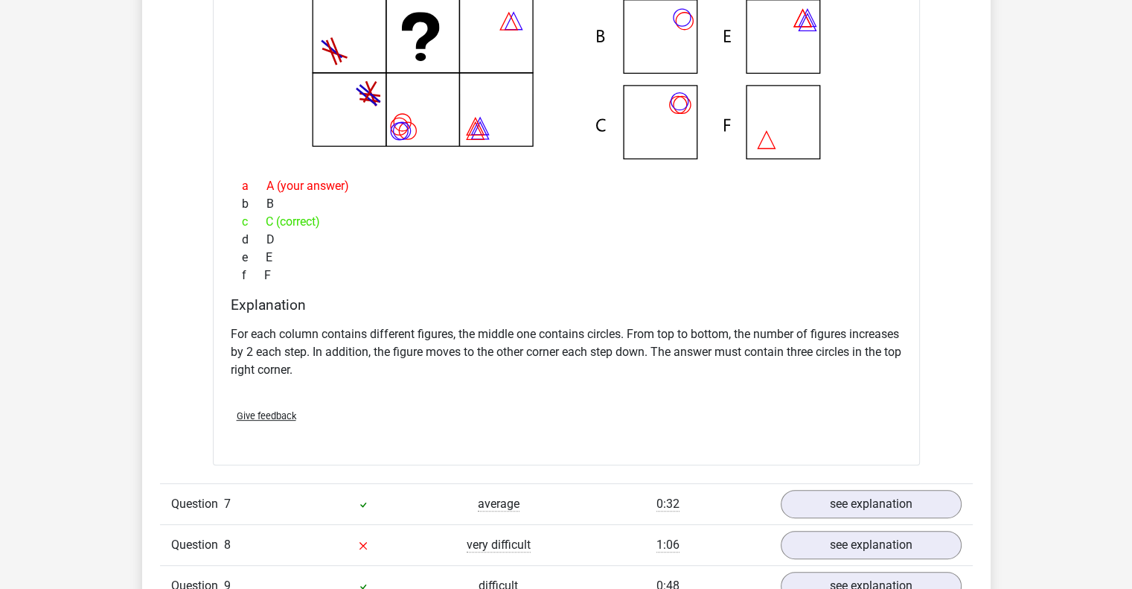
scroll to position [6323, 0]
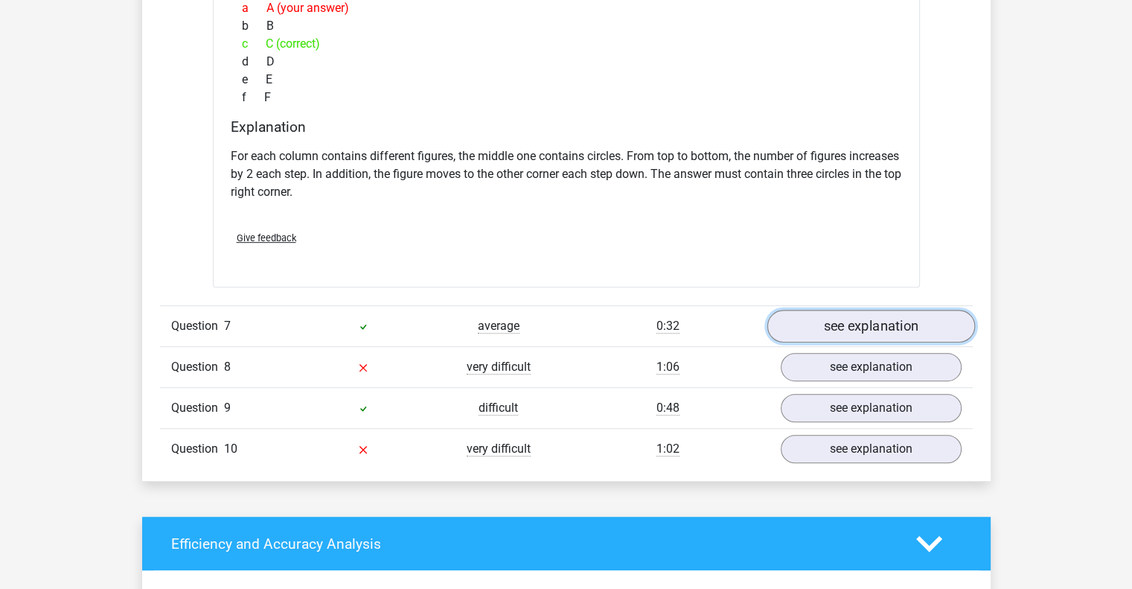
click at [848, 322] on link "see explanation" at bounding box center [871, 326] width 208 height 33
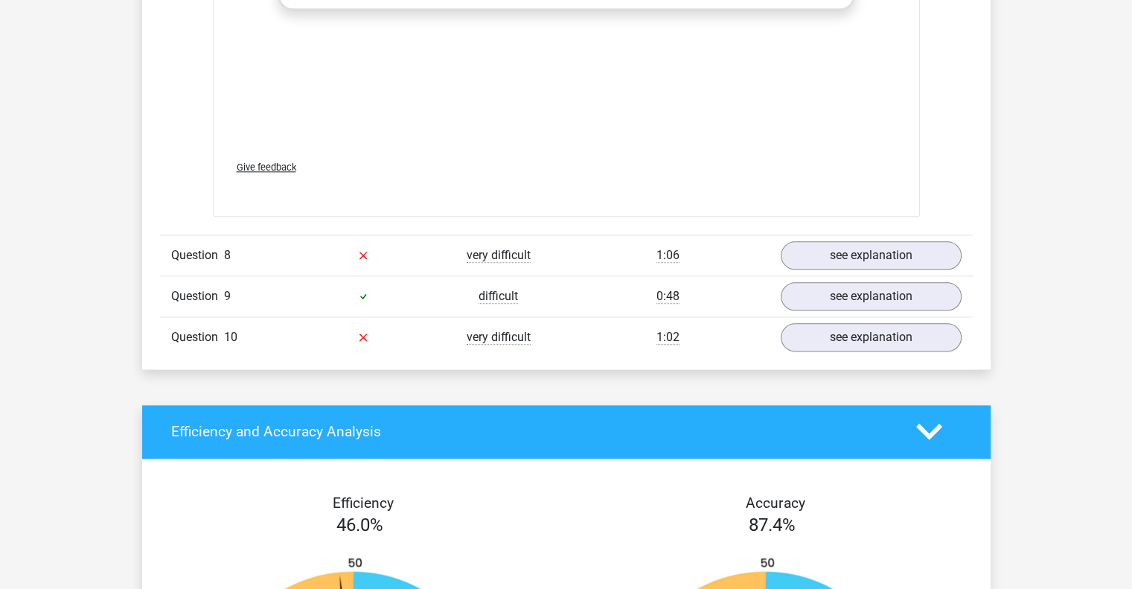
scroll to position [7434, 0]
click at [831, 267] on div "Question 8 very difficult 1:06 see explanation" at bounding box center [566, 254] width 813 height 41
click at [831, 264] on div "Question 8 very difficult 1:06 see explanation" at bounding box center [566, 254] width 813 height 41
click at [828, 258] on link "see explanation" at bounding box center [871, 255] width 208 height 33
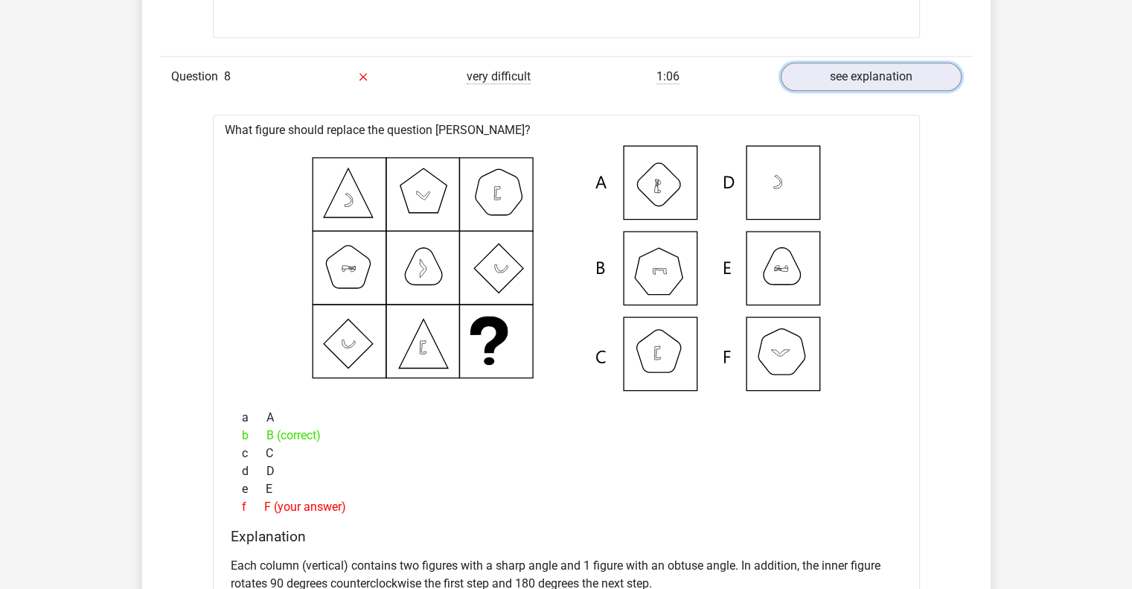
scroll to position [7593, 0]
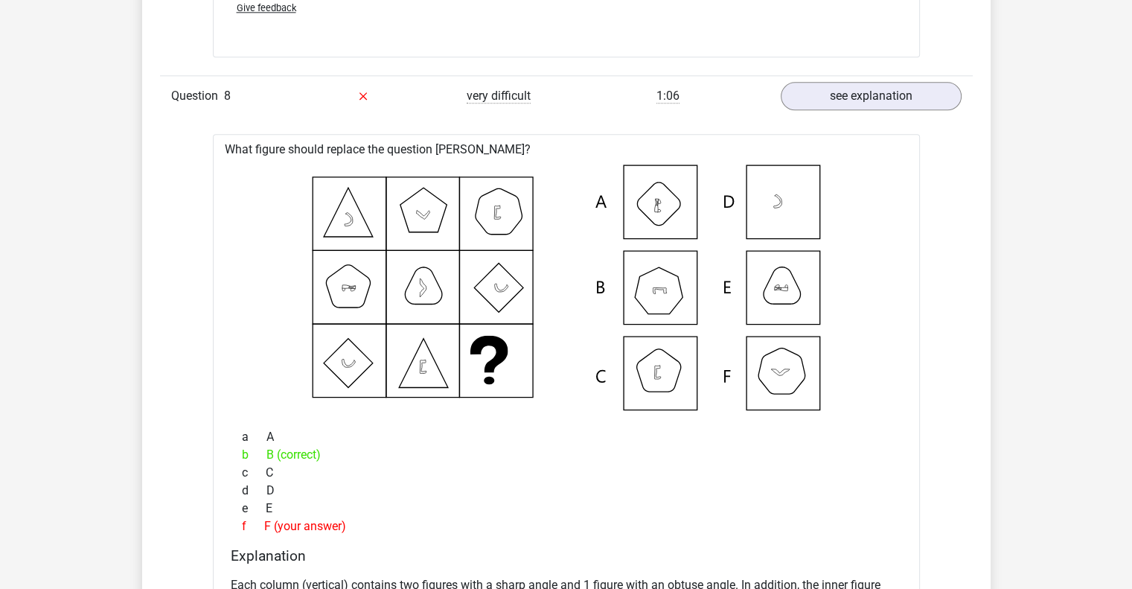
drag, startPoint x: 344, startPoint y: 226, endPoint x: 363, endPoint y: 226, distance: 19.4
click at [363, 226] on icon at bounding box center [566, 287] width 659 height 246
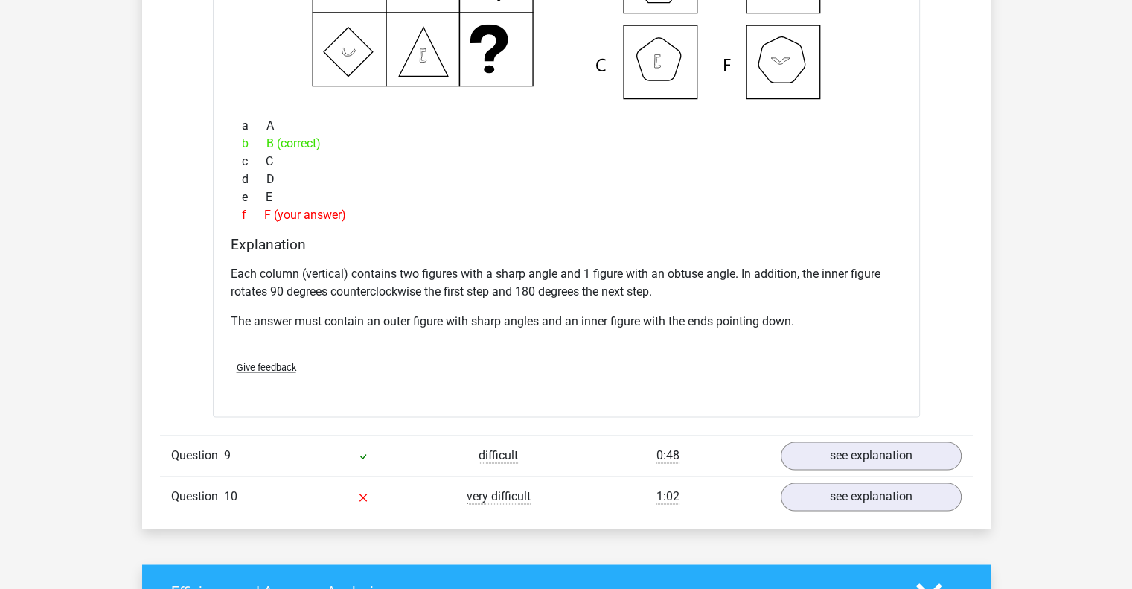
scroll to position [8059, 0]
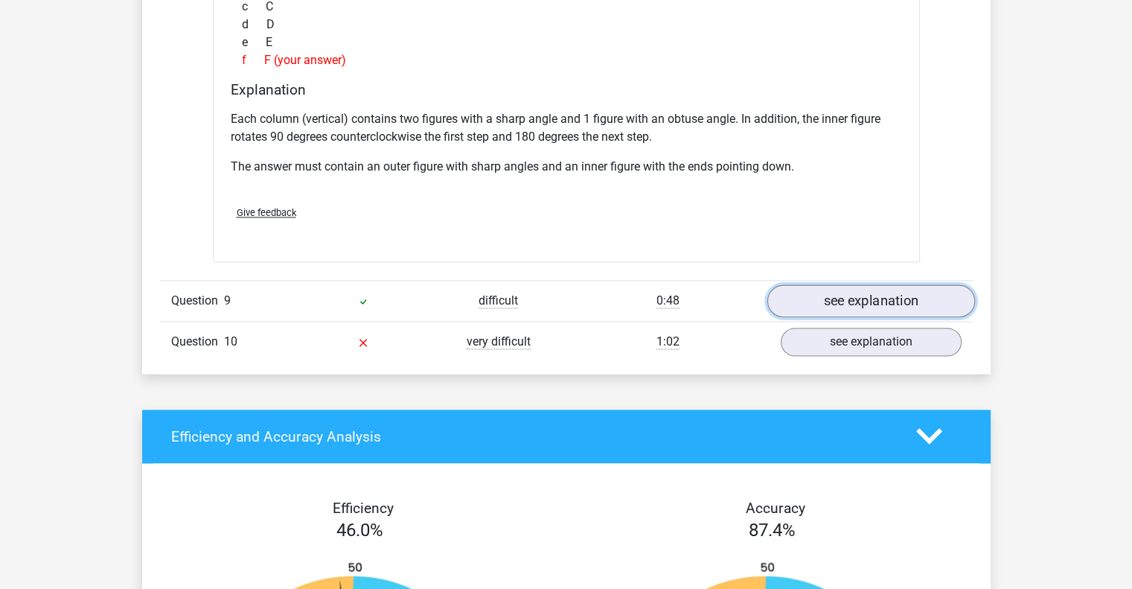
click at [825, 295] on link "see explanation" at bounding box center [871, 300] width 208 height 33
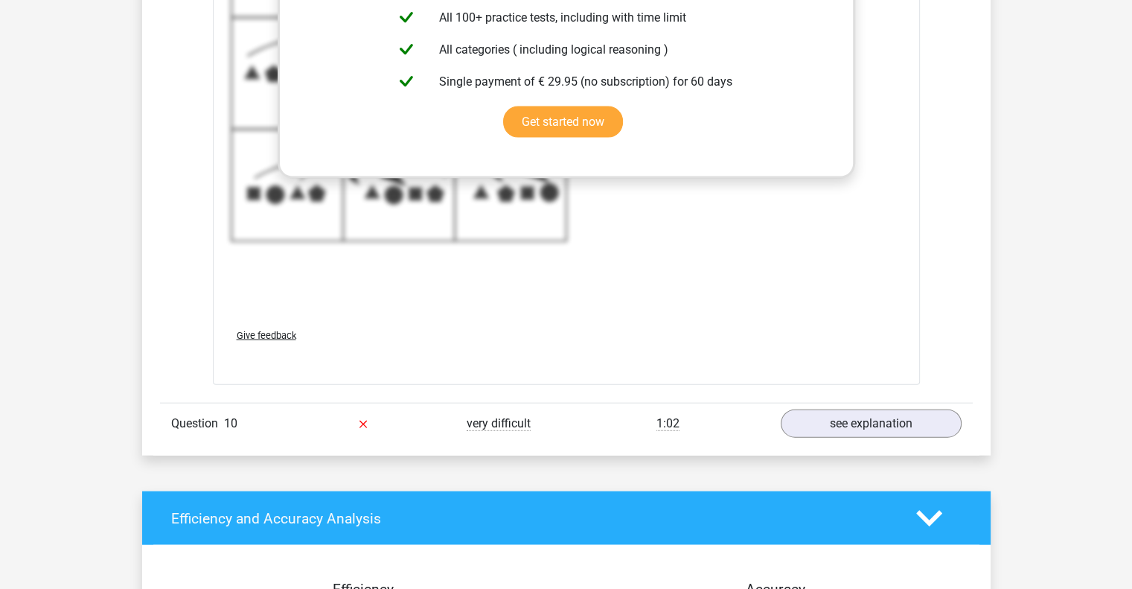
scroll to position [8976, 0]
click at [823, 407] on link "see explanation" at bounding box center [871, 423] width 208 height 33
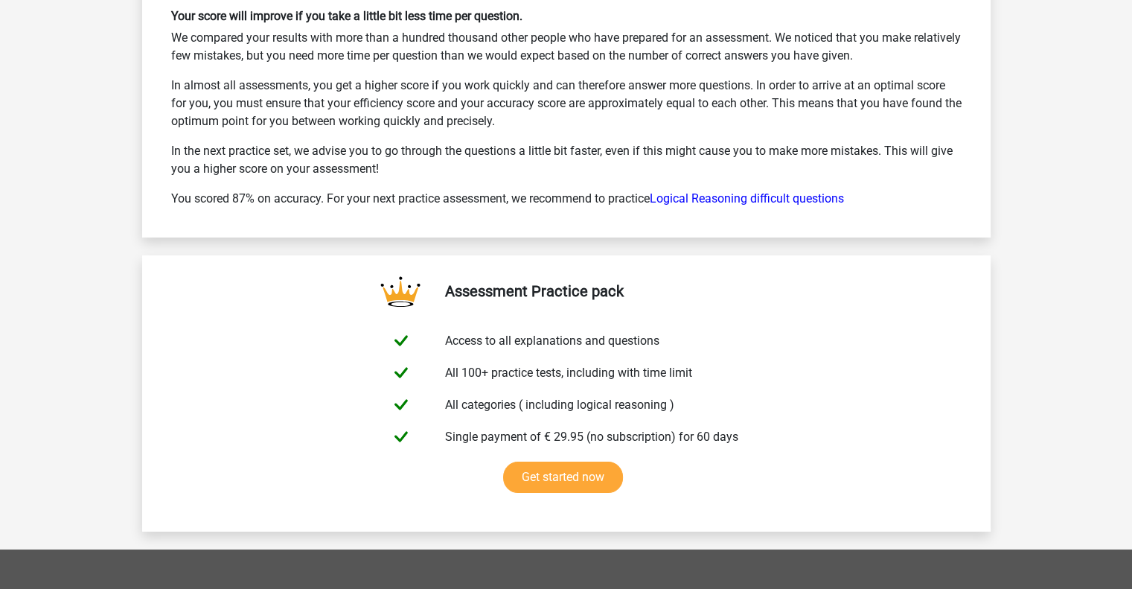
scroll to position [11060, 0]
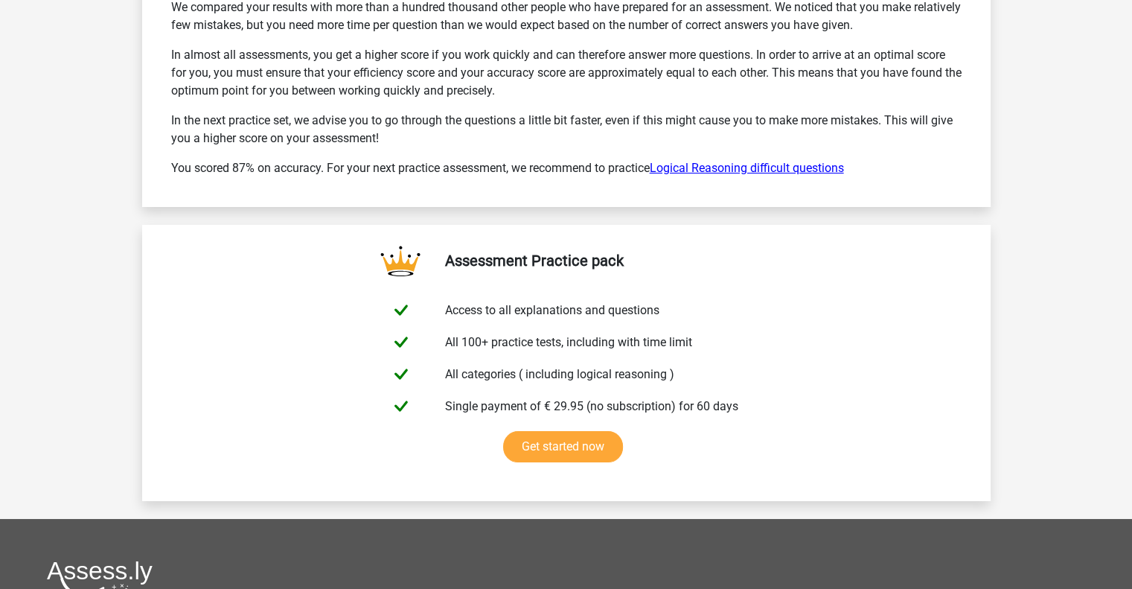
click at [718, 161] on link "Logical Reasoning difficult questions" at bounding box center [747, 168] width 194 height 14
